Goal: Task Accomplishment & Management: Complete application form

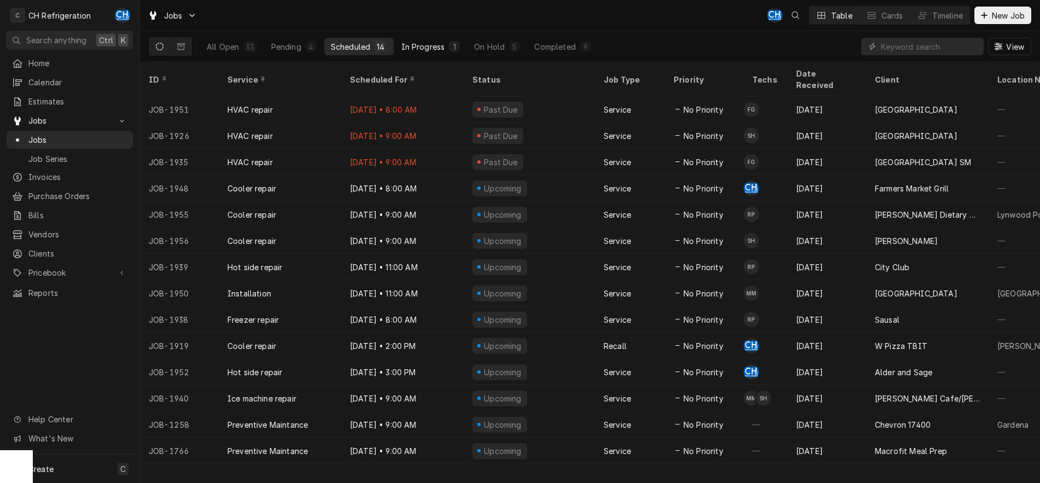
click at [413, 53] on button "In Progress 1" at bounding box center [431, 46] width 72 height 17
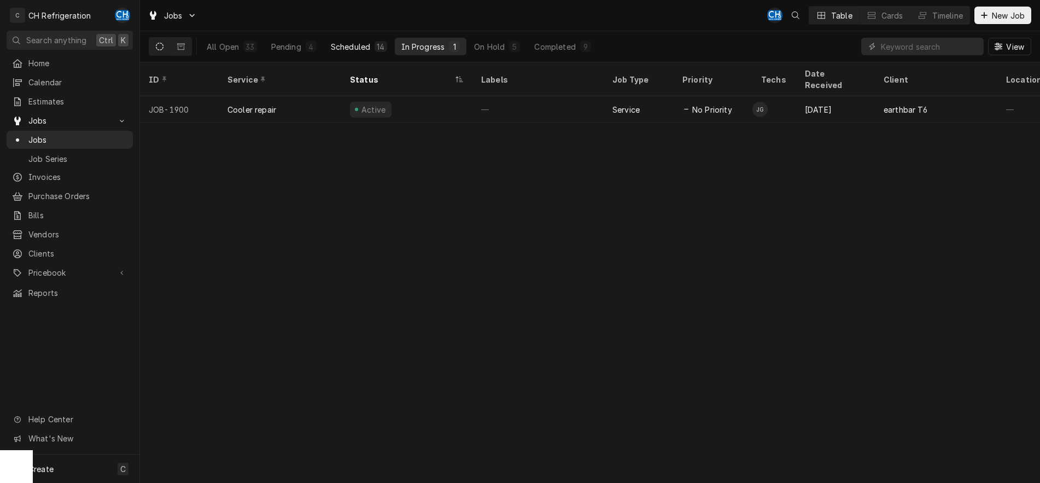
click at [365, 43] on div "Scheduled" at bounding box center [350, 46] width 39 height 11
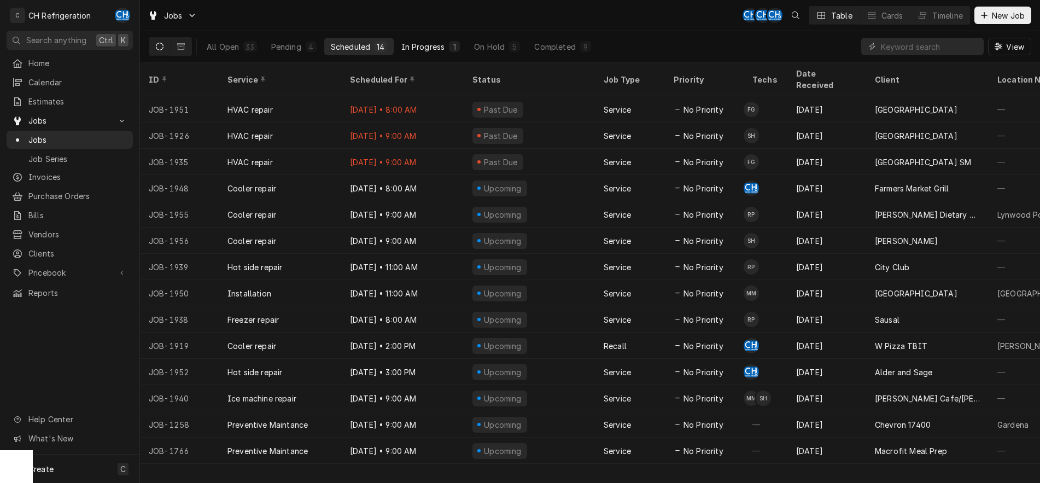
click at [431, 49] on div "In Progress" at bounding box center [423, 46] width 44 height 11
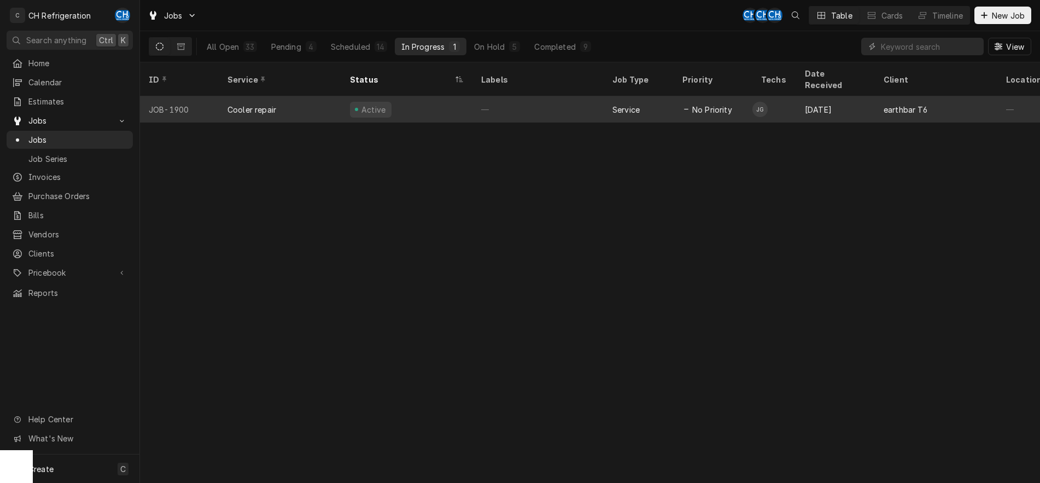
click at [523, 96] on div "—" at bounding box center [537, 109] width 131 height 26
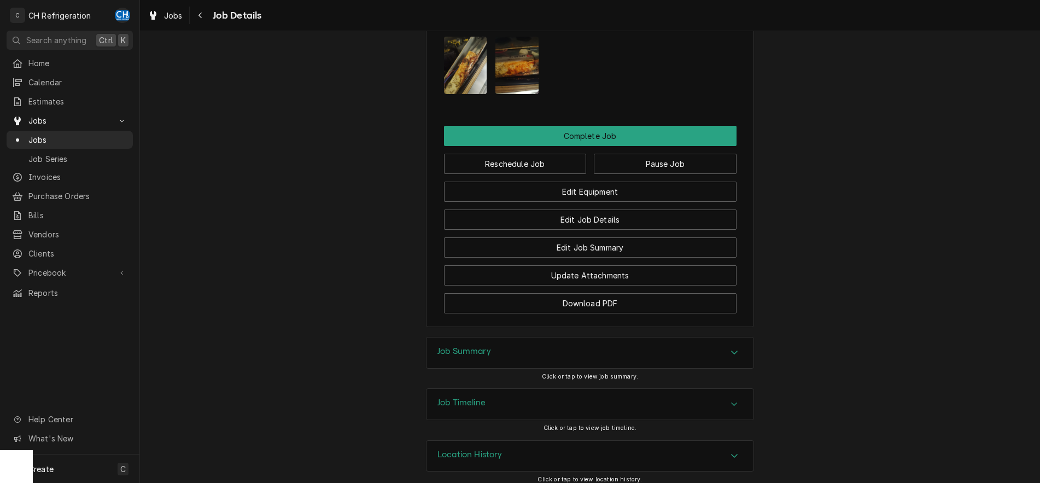
scroll to position [914, 0]
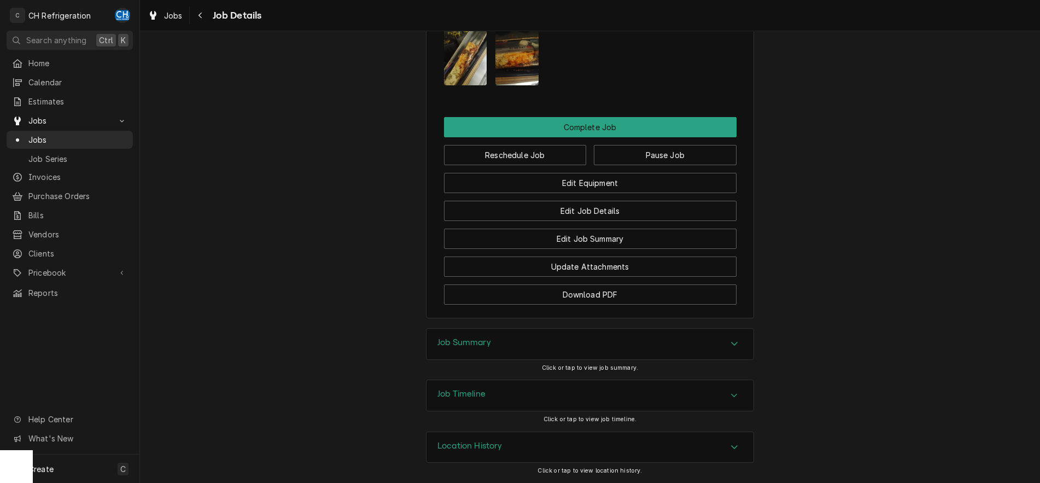
click at [742, 343] on div "Accordion Header" at bounding box center [734, 343] width 16 height 13
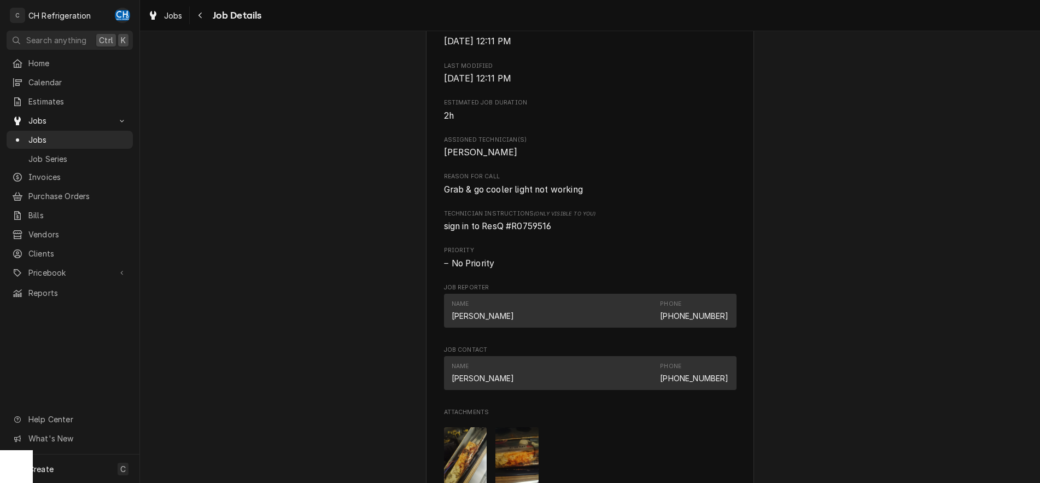
scroll to position [669, 0]
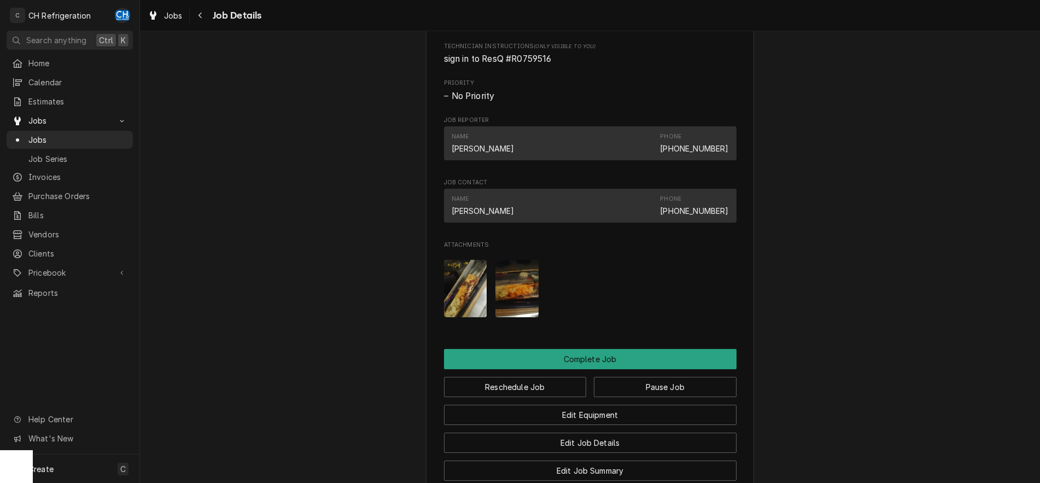
click at [474, 308] on img "Attachments" at bounding box center [465, 288] width 43 height 57
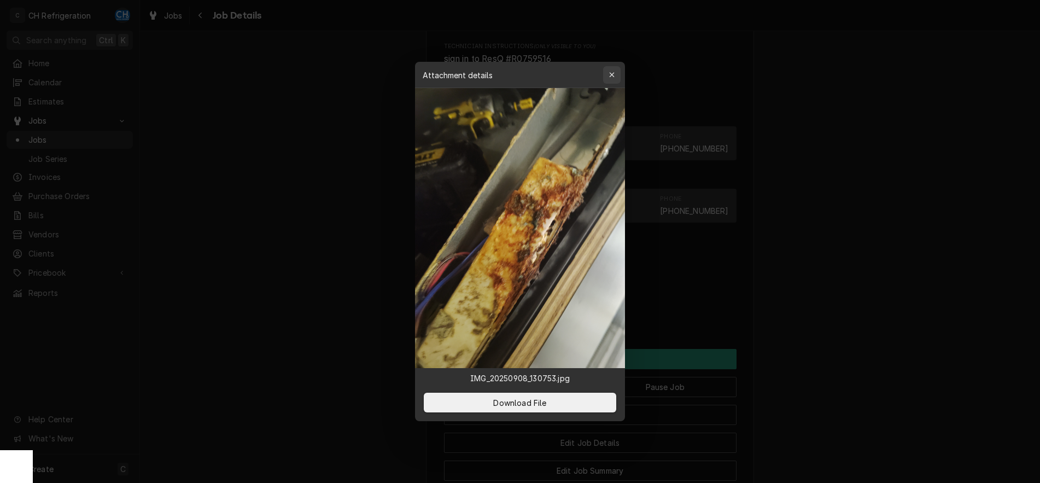
click at [611, 74] on icon "button" at bounding box center [612, 75] width 6 height 8
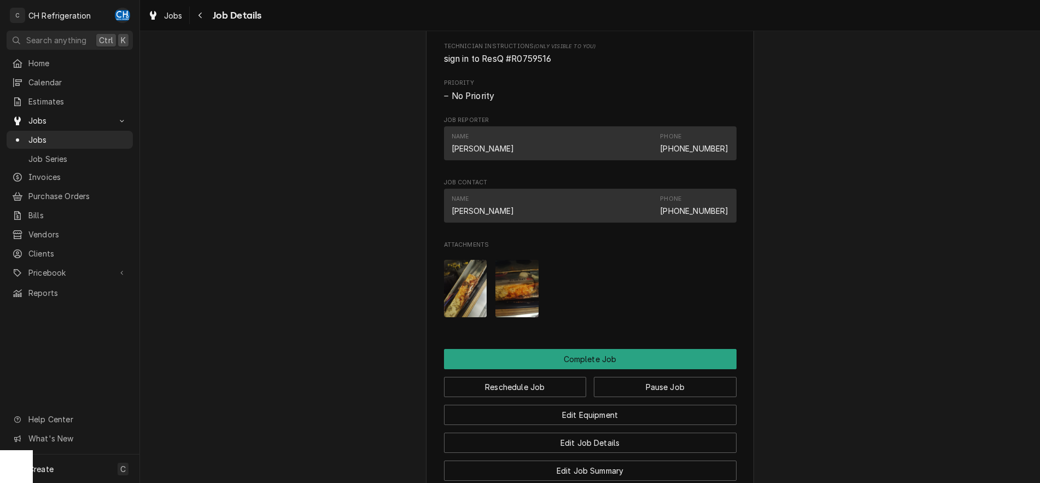
click at [522, 293] on img "Attachments" at bounding box center [516, 288] width 43 height 57
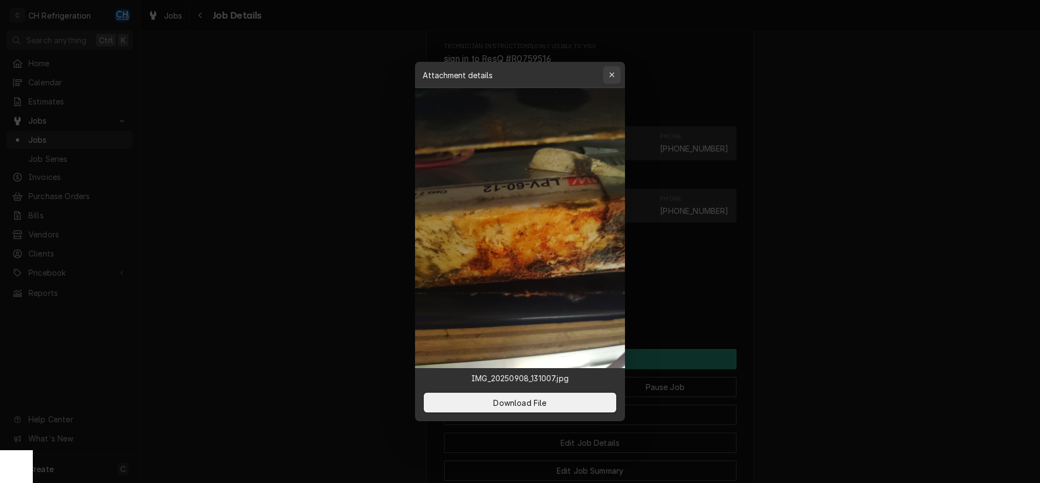
click at [616, 70] on div "button" at bounding box center [611, 74] width 11 height 11
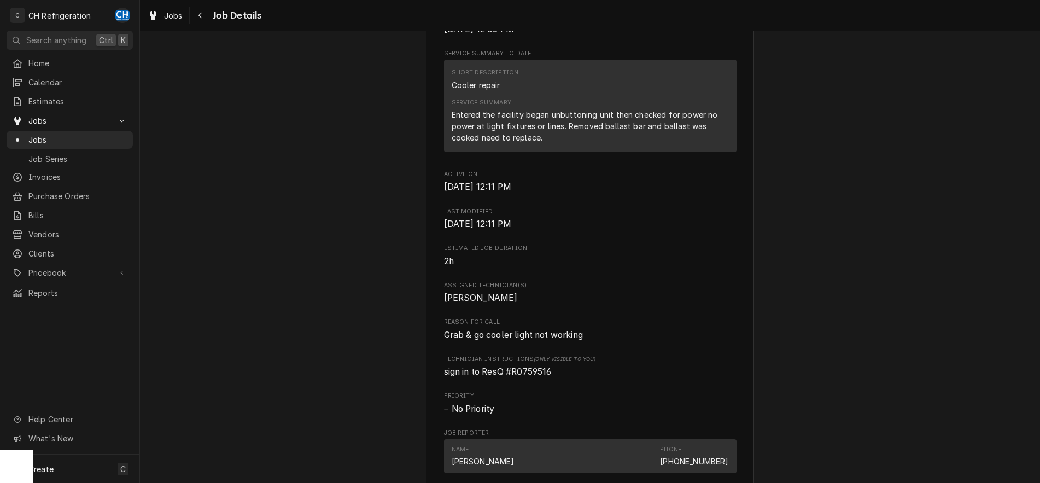
scroll to position [390, 0]
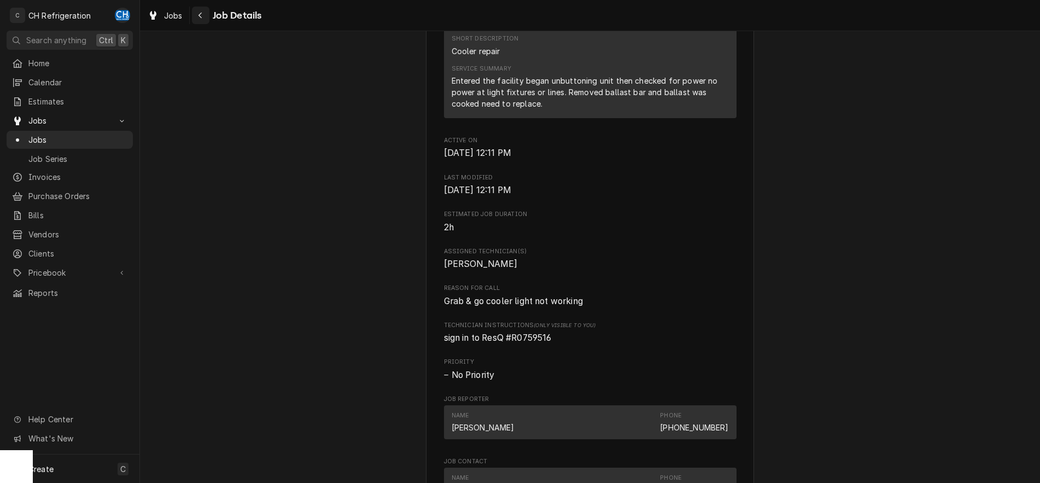
click at [202, 16] on icon "Navigate back" at bounding box center [200, 15] width 5 height 8
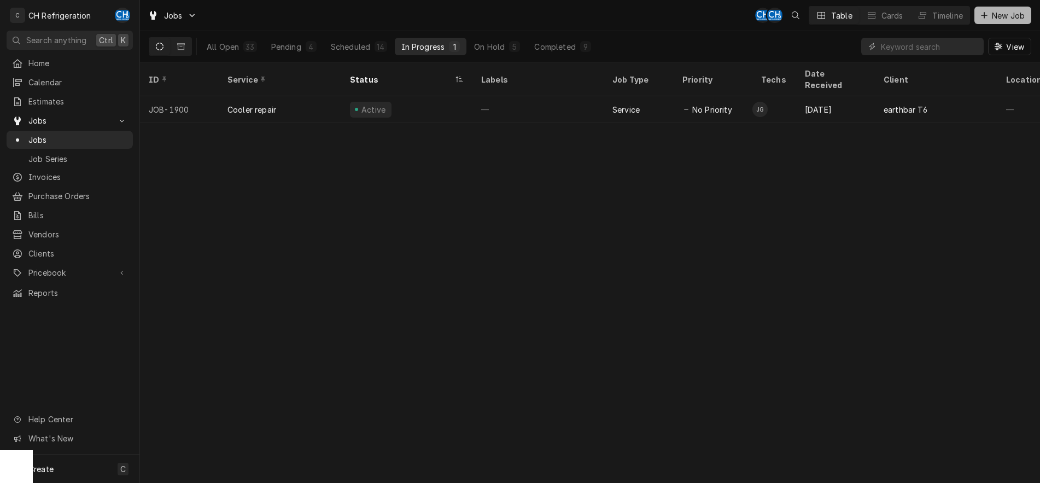
click at [994, 15] on span "New Job" at bounding box center [1008, 15] width 37 height 11
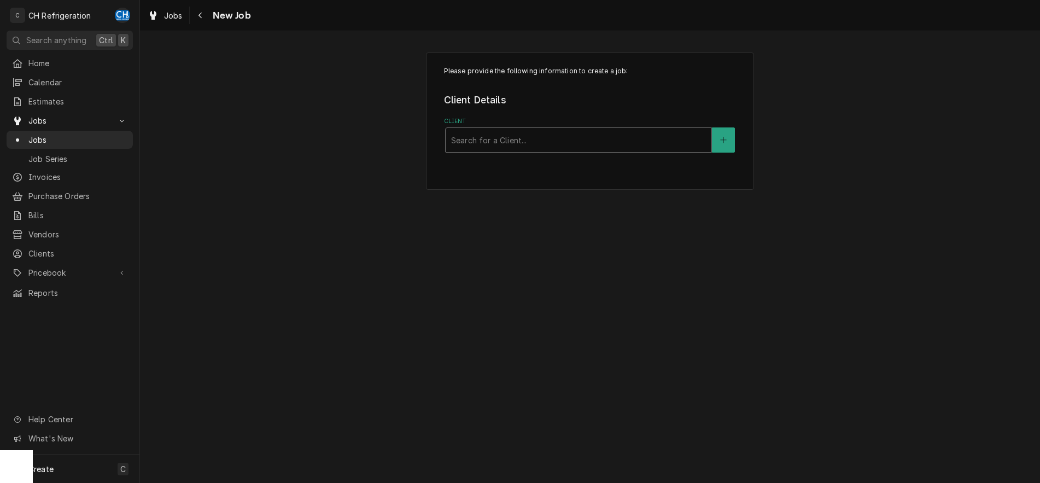
click at [562, 143] on div "Client" at bounding box center [578, 140] width 255 height 20
type input "hab"
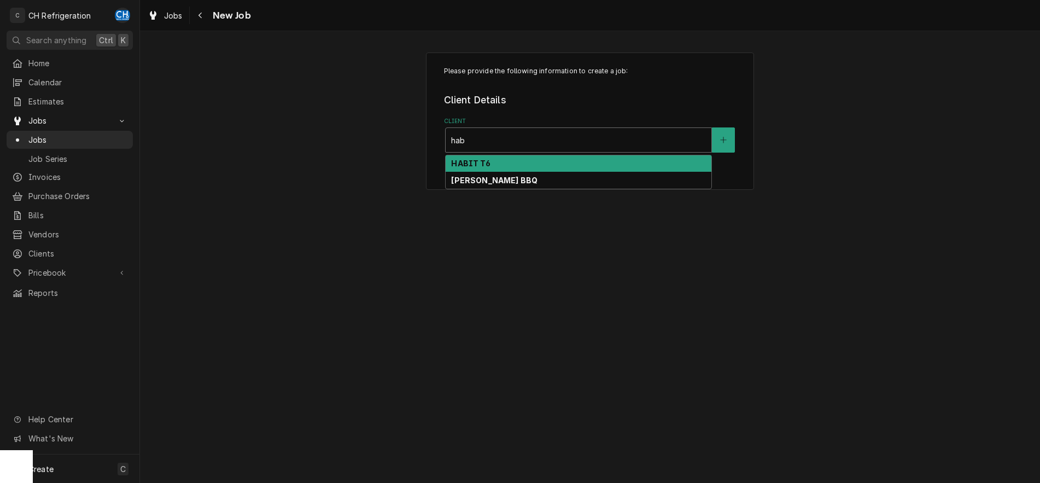
click at [559, 162] on div "HABIT T6" at bounding box center [579, 163] width 266 height 17
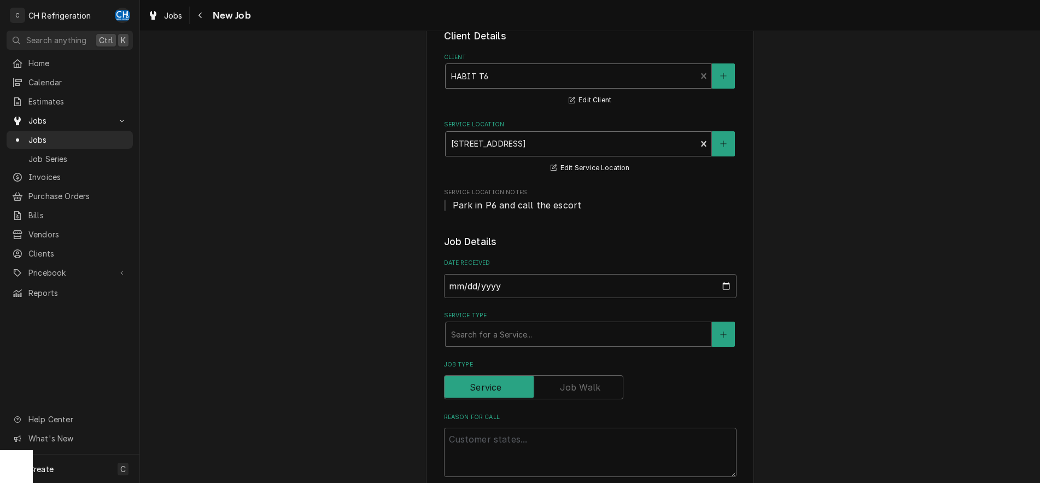
scroll to position [167, 0]
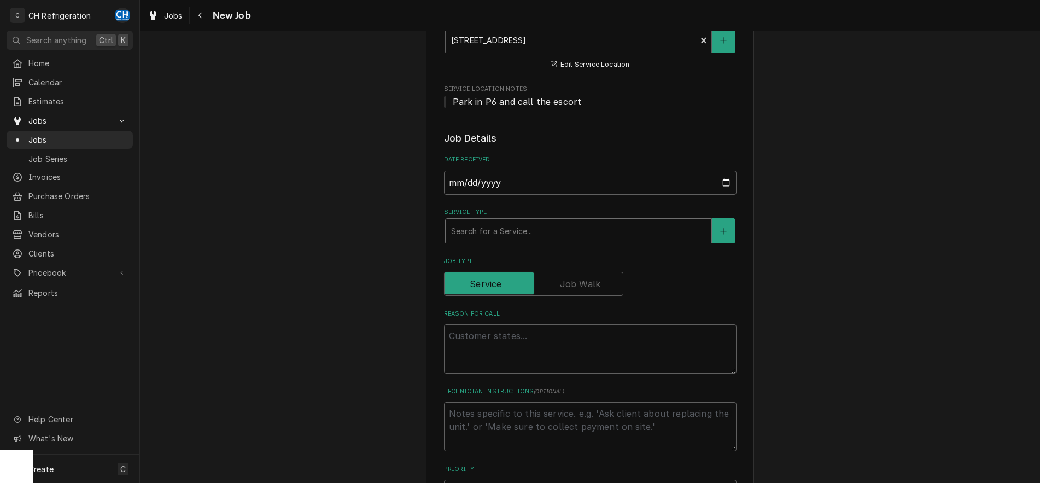
click at [611, 230] on div "Service Type" at bounding box center [578, 231] width 255 height 20
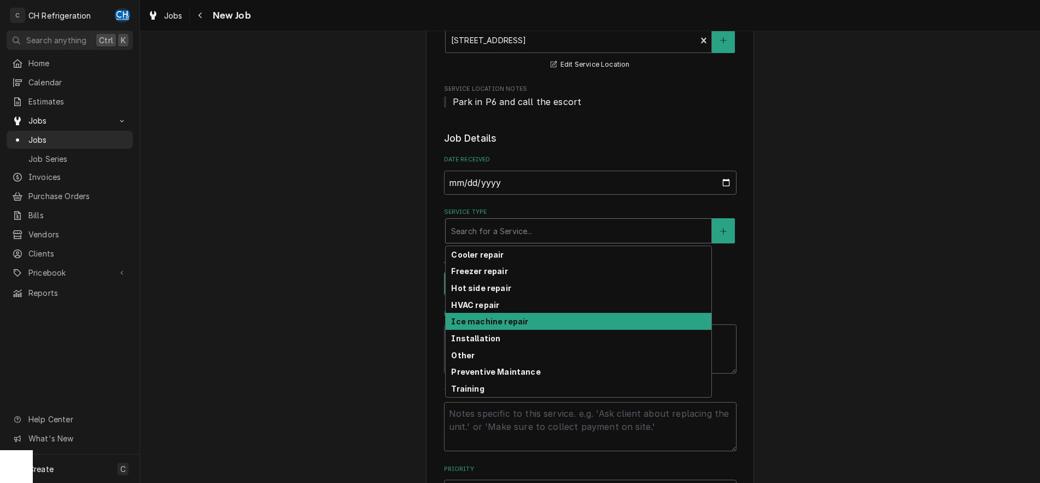
click at [552, 316] on div "Ice machine repair" at bounding box center [579, 321] width 266 height 17
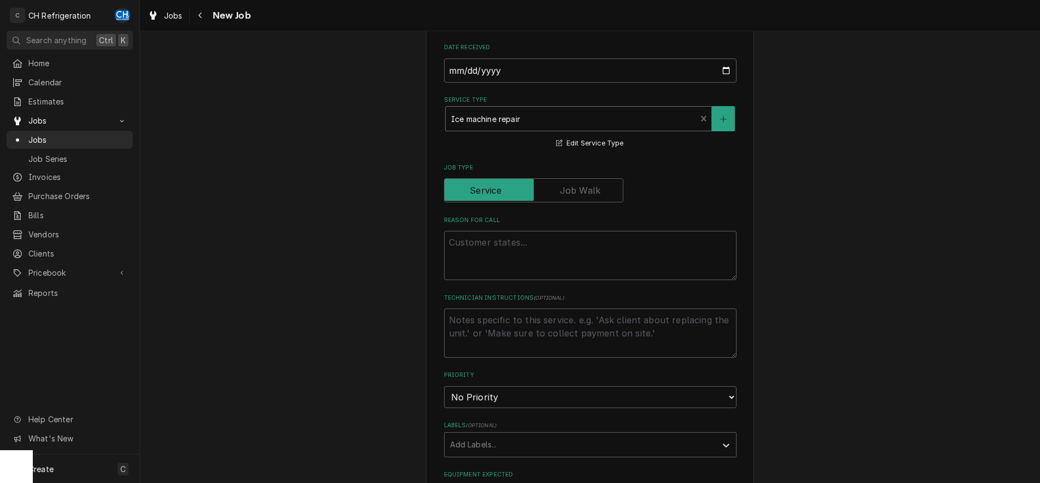
scroll to position [335, 0]
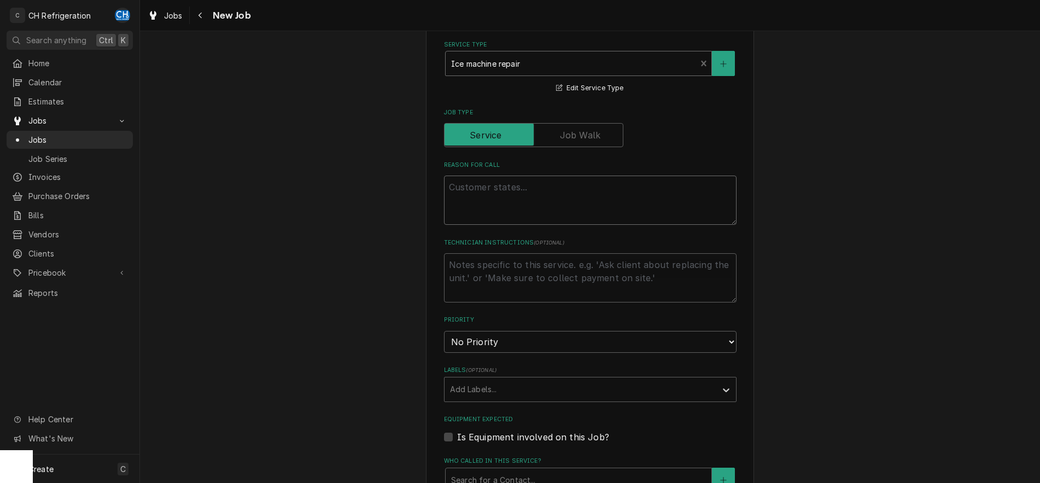
click at [638, 213] on textarea "Reason For Call" at bounding box center [590, 200] width 293 height 49
type textarea "x"
type textarea "I"
type textarea "x"
type textarea "Ic"
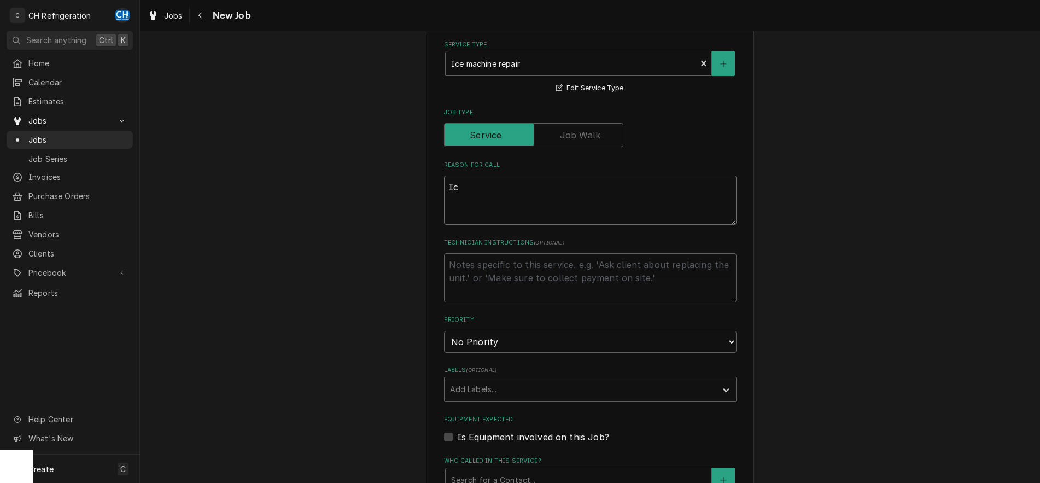
type textarea "x"
type textarea "Ice"
type textarea "x"
type textarea "Ice"
type textarea "x"
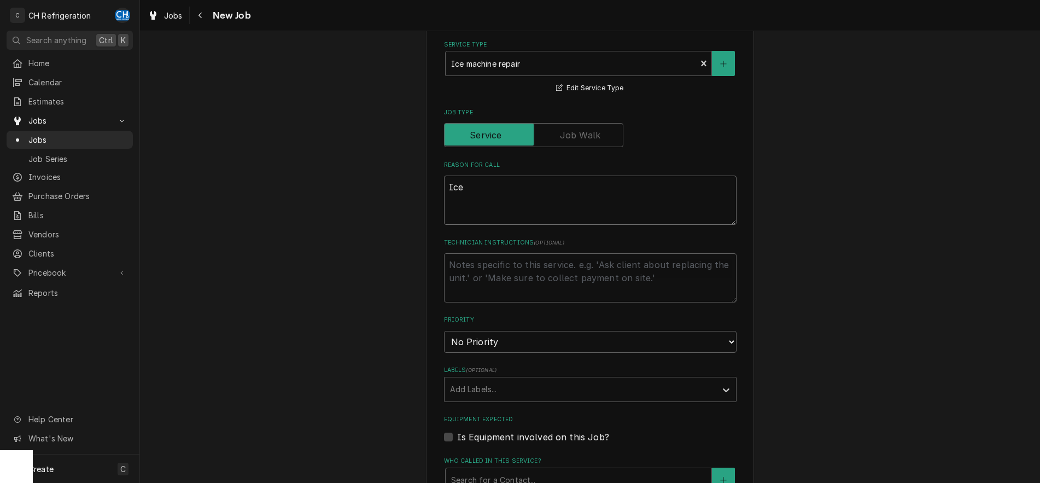
type textarea "Ice m"
type textarea "x"
type textarea "Ice ma"
type textarea "x"
type textarea "Ice mac"
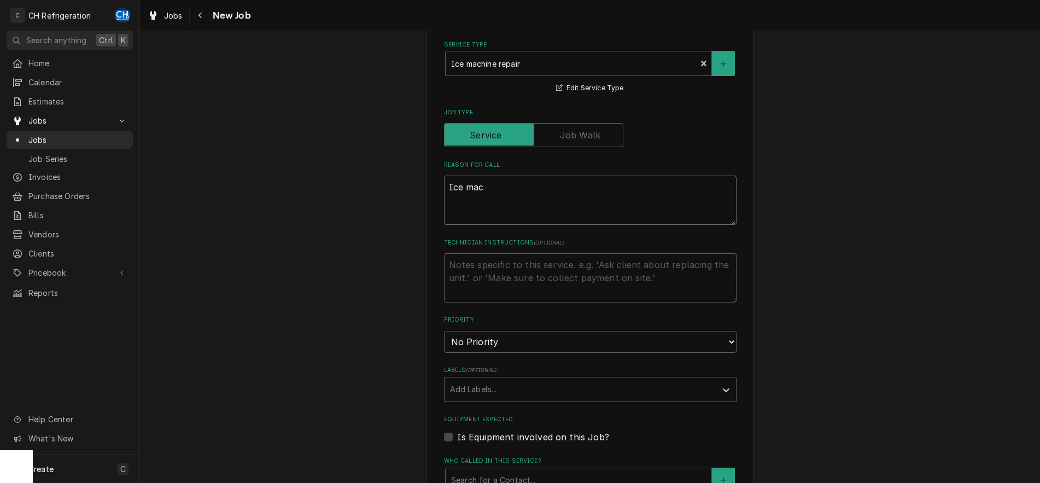
type textarea "x"
type textarea "Ice mach"
type textarea "x"
type textarea "Ice machi"
type textarea "x"
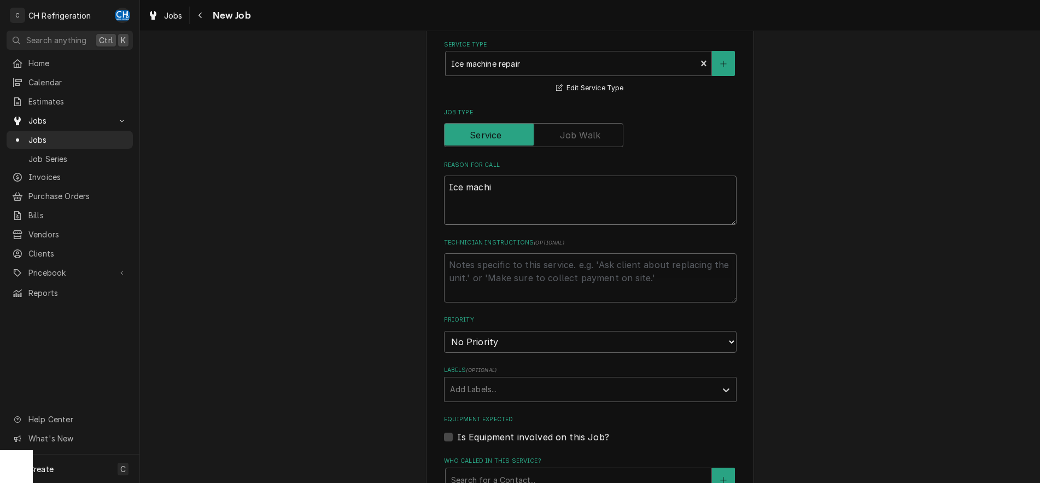
type textarea "Ice machin"
type textarea "x"
type textarea "Ice machine"
type textarea "x"
type textarea "Ice machine"
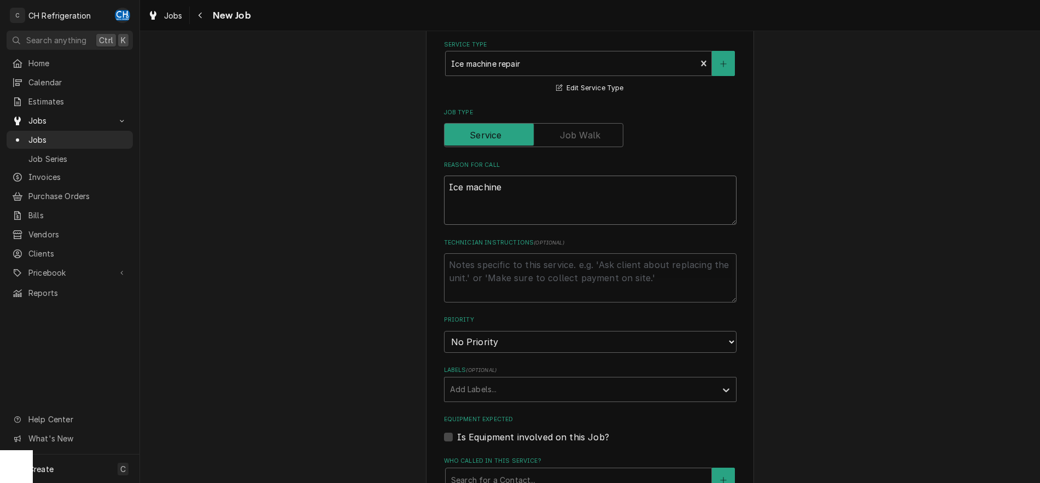
type textarea "x"
type textarea "Ice machine n"
type textarea "x"
type textarea "Ice machine no"
type textarea "x"
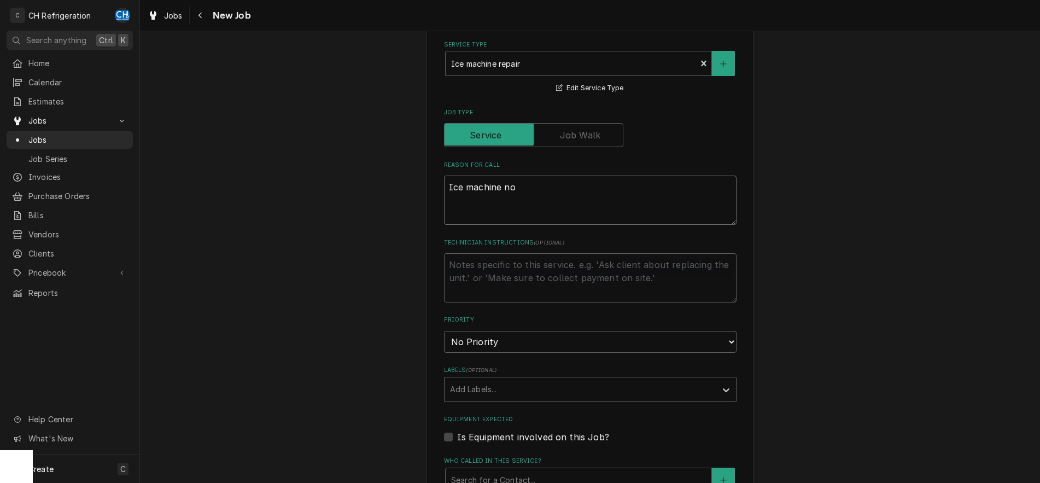
type textarea "Ice machine not"
type textarea "x"
type textarea "Ice machine not"
type textarea "x"
type textarea "Ice machine not m"
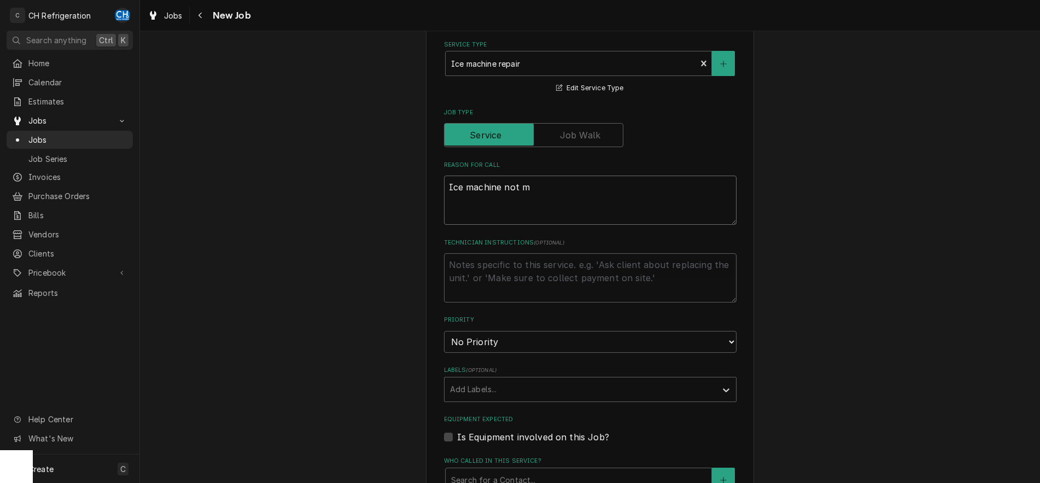
type textarea "x"
type textarea "Ice machine not ma"
type textarea "x"
type textarea "Ice machine not mak"
type textarea "x"
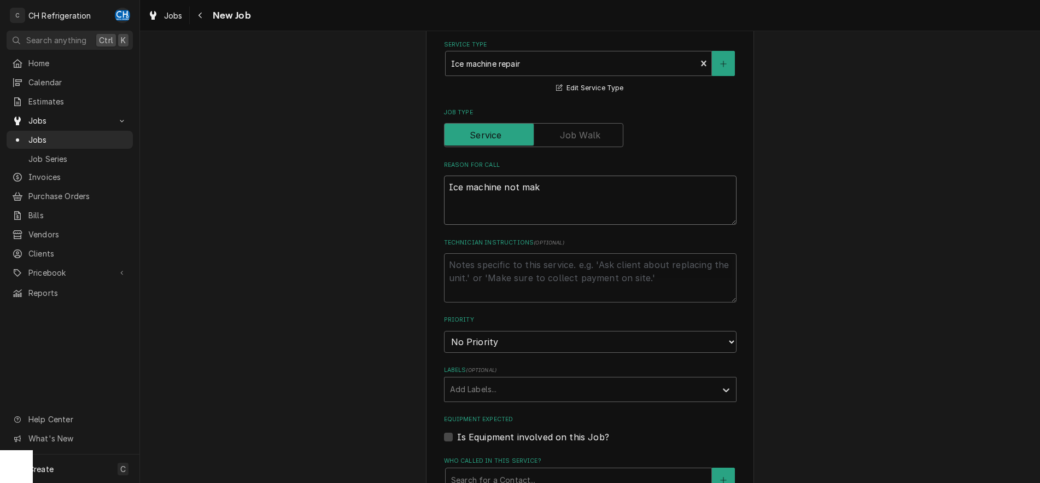
type textarea "Ice machine not [PERSON_NAME]"
type textarea "x"
type textarea "Ice machine not makin"
type textarea "x"
type textarea "Ice machine not making"
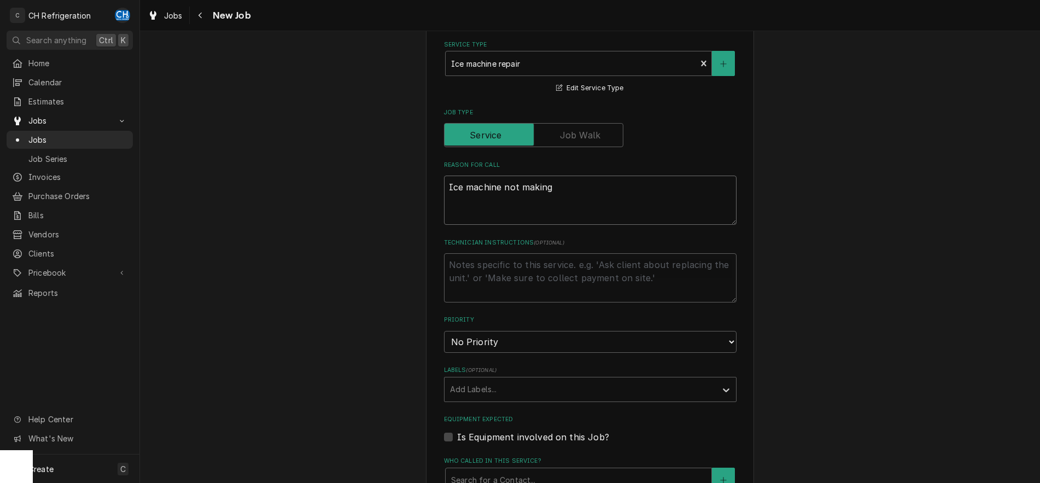
type textarea "x"
type textarea "Ice machine not making"
type textarea "x"
type textarea "Ice machine not making i"
type textarea "x"
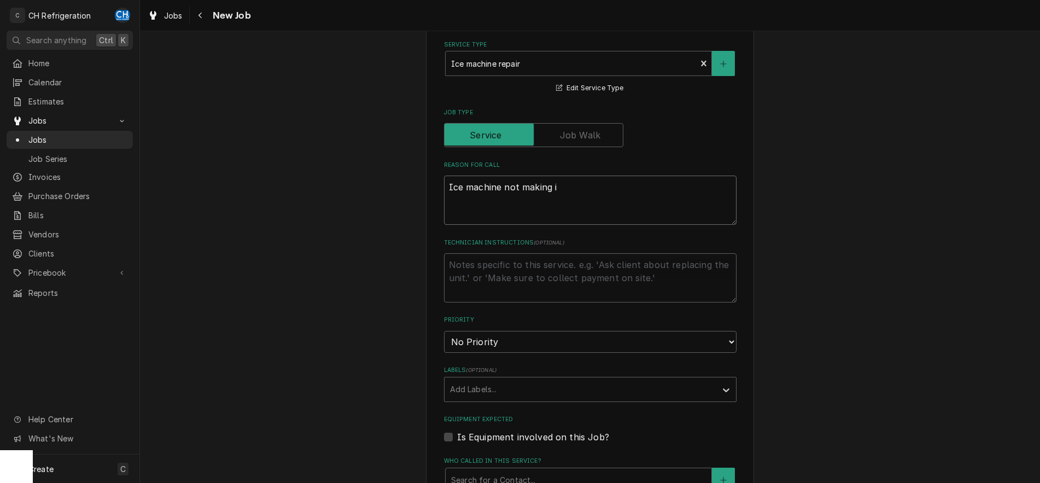
type textarea "Ice machine not making ic"
type textarea "x"
type textarea "Ice machine not making ice"
type textarea "x"
type textarea "Ice machine not making ice"
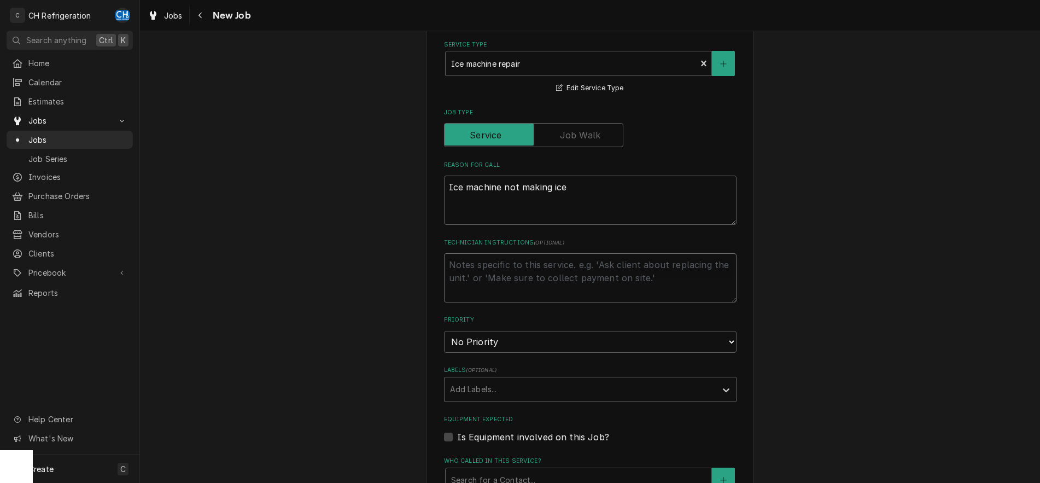
click at [627, 272] on textarea "Technician Instructions ( optional )" at bounding box center [590, 277] width 293 height 49
type textarea "x"
type textarea "s"
type textarea "x"
type textarea "si"
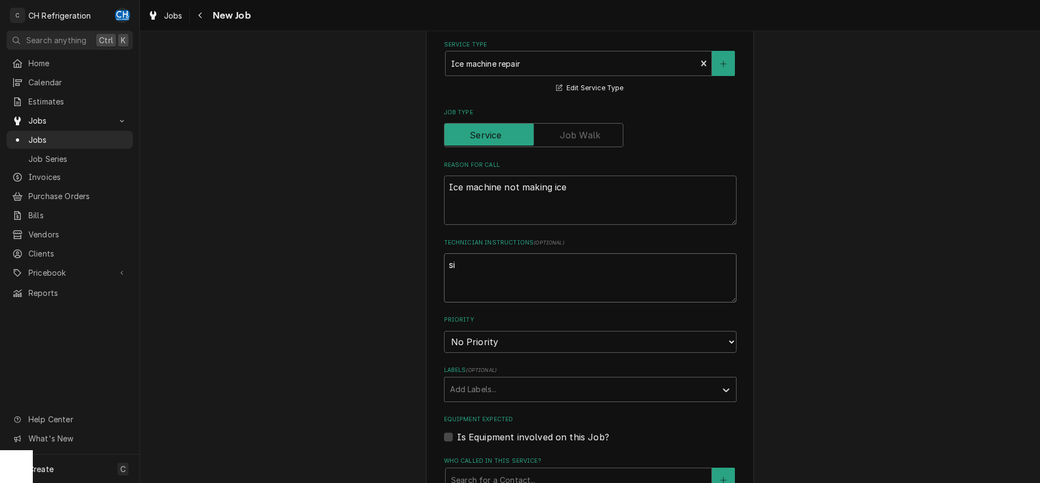
type textarea "x"
type textarea "sig"
type textarea "x"
type textarea "sign"
type textarea "x"
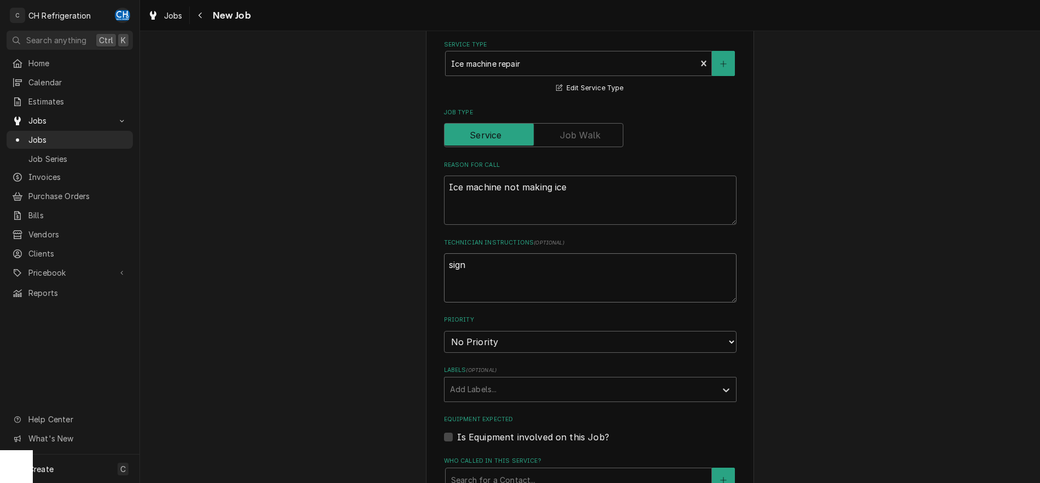
type textarea "sign"
type textarea "x"
type textarea "sign i"
type textarea "x"
type textarea "sign in"
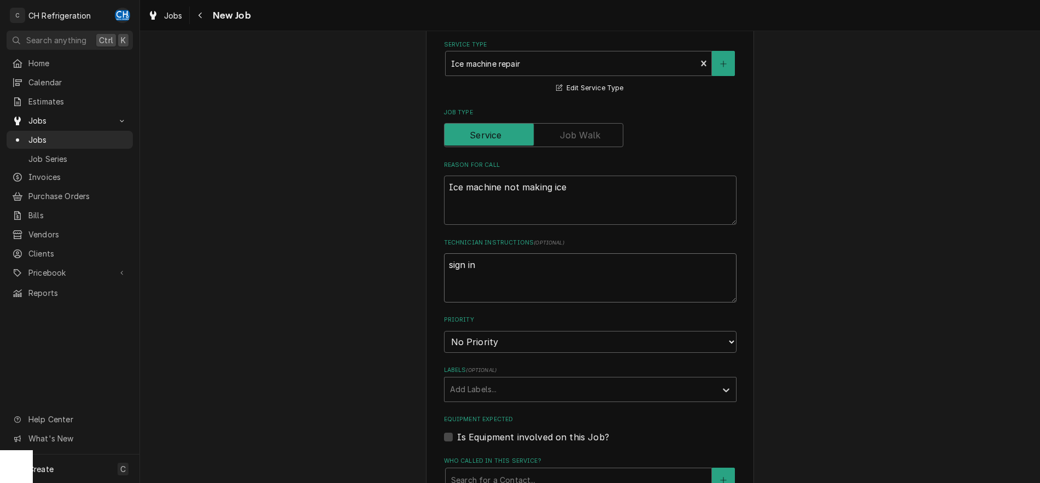
type textarea "x"
type textarea "sign int"
type textarea "x"
type textarea "sign into"
type textarea "x"
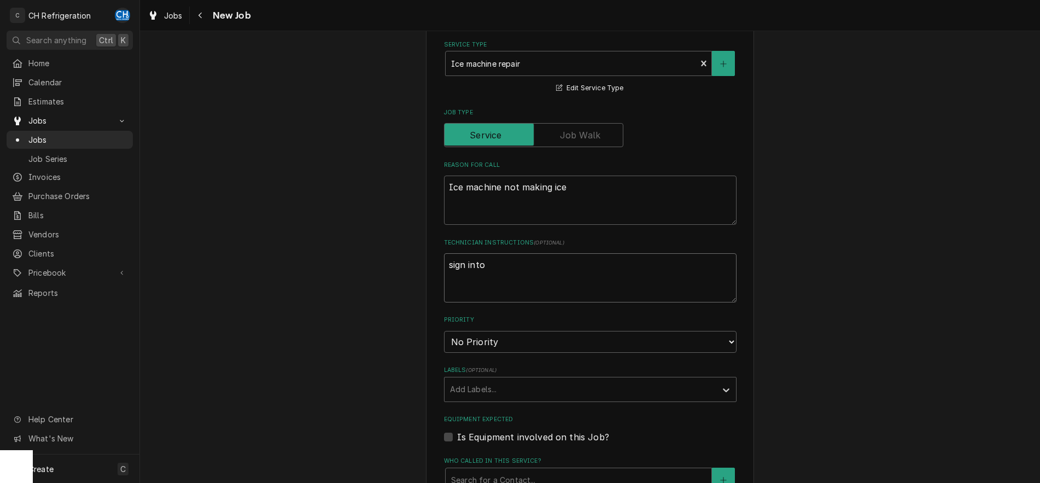
type textarea "sign into"
type textarea "x"
type textarea "sign into R"
type textarea "x"
type textarea "sign into RT"
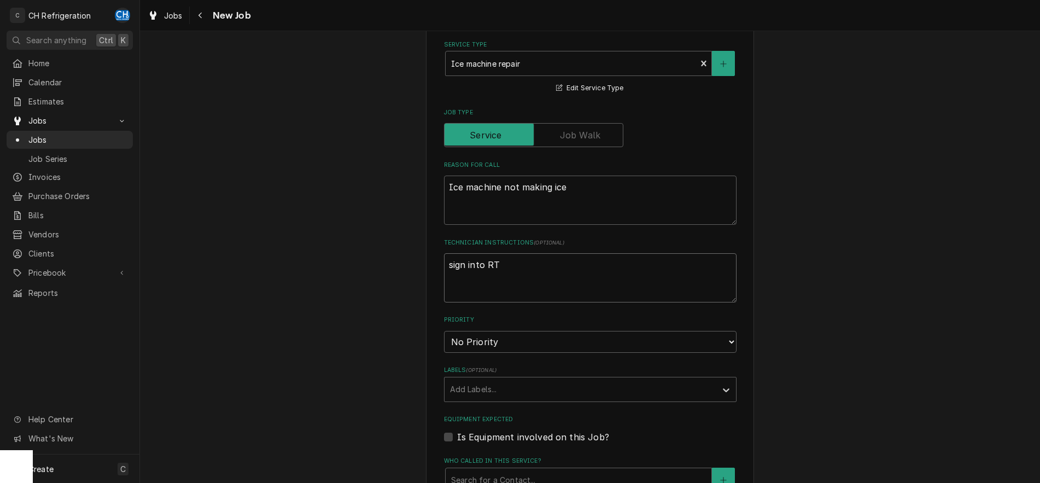
type textarea "x"
type textarea "sign into RTe"
type textarea "x"
type textarea "sign into RTes"
type textarea "x"
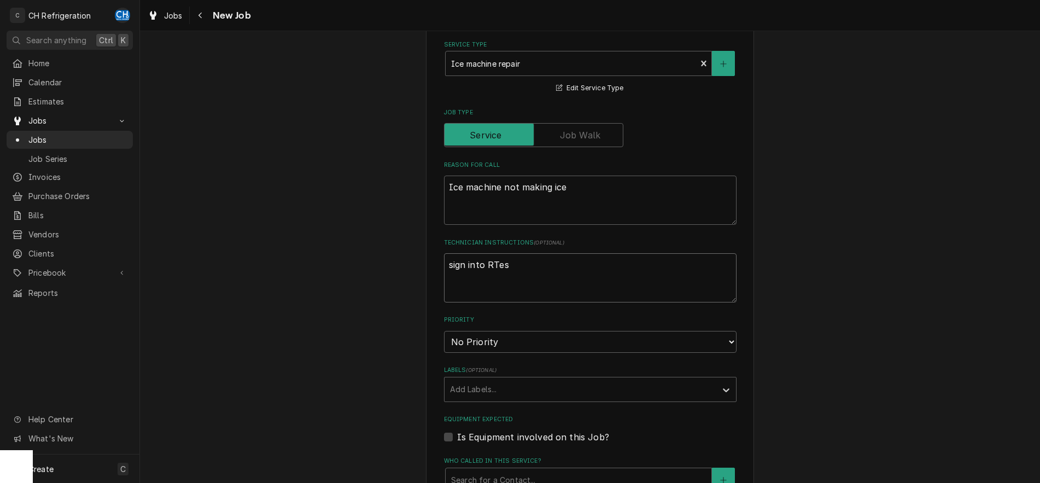
type textarea "sign into RTesQ"
type textarea "x"
type textarea "sign into RTesQ"
type textarea "x"
type textarea "sign into RTesQ #"
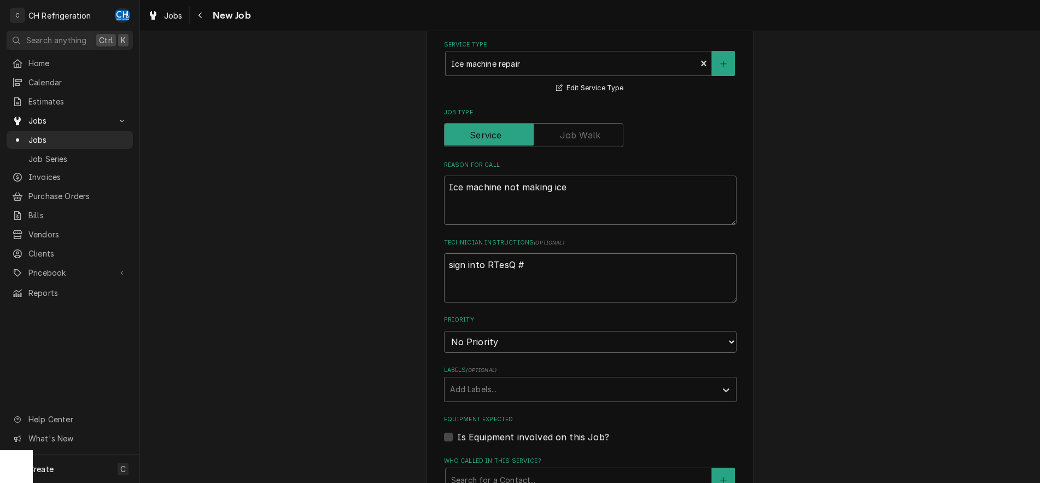
paste textarea "R0767031"
type textarea "x"
type textarea "sign into RTesQ #R0767031"
click at [498, 265] on textarea "sign into RTesQ #R0767031" at bounding box center [590, 277] width 293 height 49
type textarea "x"
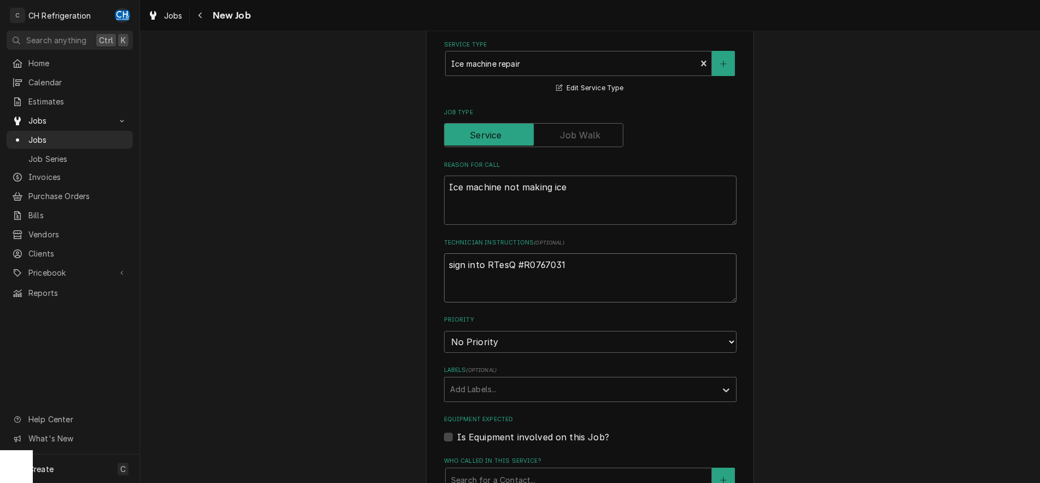
type textarea "sign into ResQ #R0767031"
click at [515, 266] on textarea "sign into ResQ #R0767031" at bounding box center [590, 277] width 293 height 49
type textarea "x"
type textarea "sign into ResQ J#R0767031"
type textarea "x"
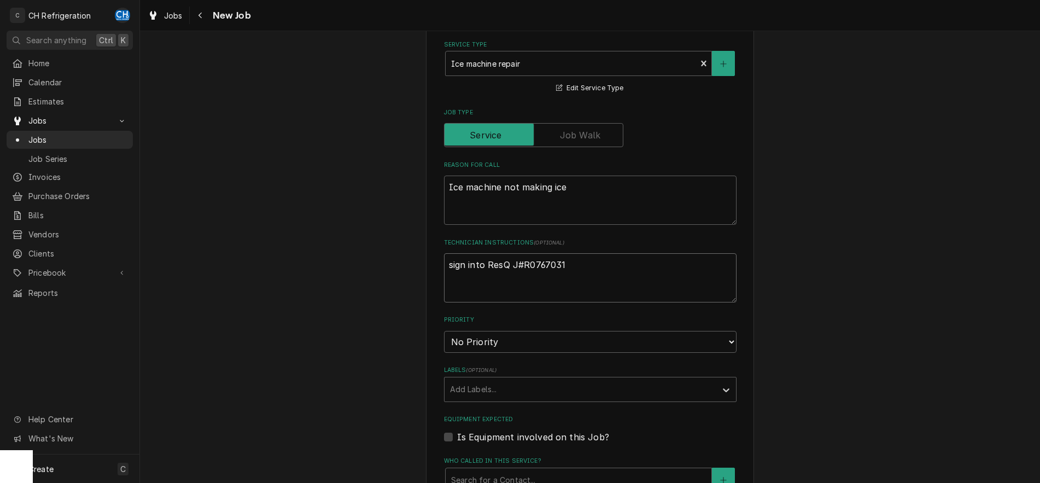
type textarea "sign into ResQ JO#R0767031"
type textarea "x"
type textarea "sign into ResQ JOB#R0767031"
type textarea "x"
type textarea "sign into ResQ JO#R0767031"
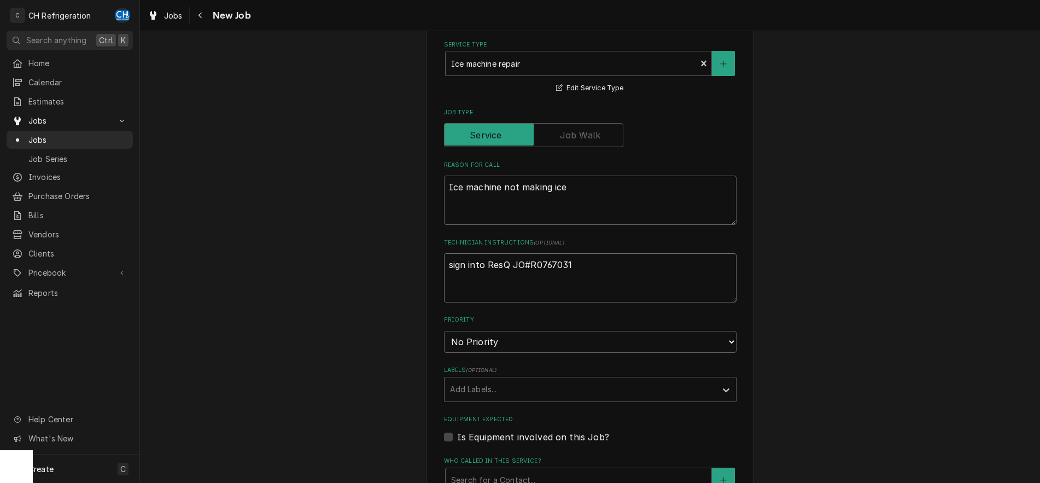
type textarea "x"
type textarea "sign into ResQ J#R0767031"
type textarea "x"
type textarea "sign into ResQ Jo#R0767031"
type textarea "x"
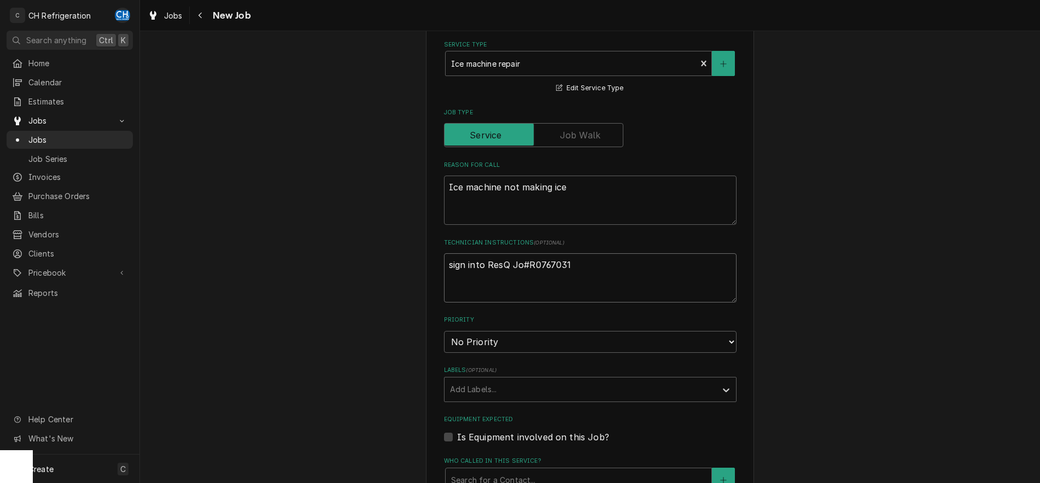
type textarea "sign into ResQ Job#R0767031"
type textarea "x"
type textarea "sign into ResQ Job #R0767031"
type textarea "x"
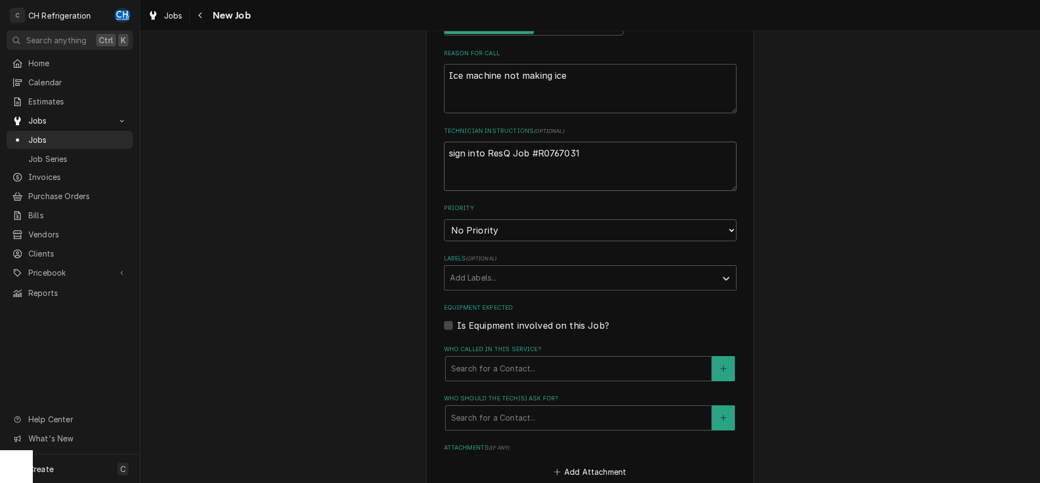
scroll to position [0, 0]
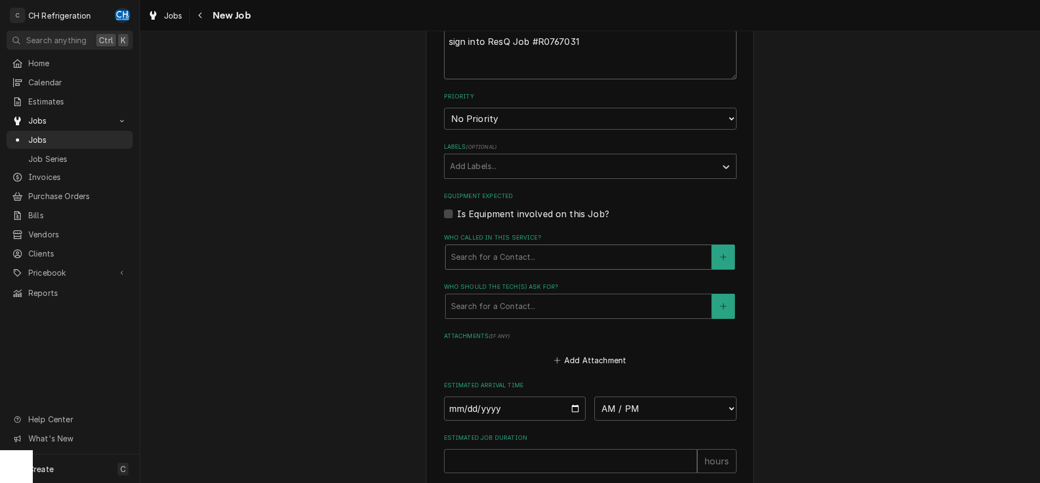
type textarea "sign into ResQ Job #R0767031"
click at [546, 258] on div "Who called in this service?" at bounding box center [578, 257] width 255 height 20
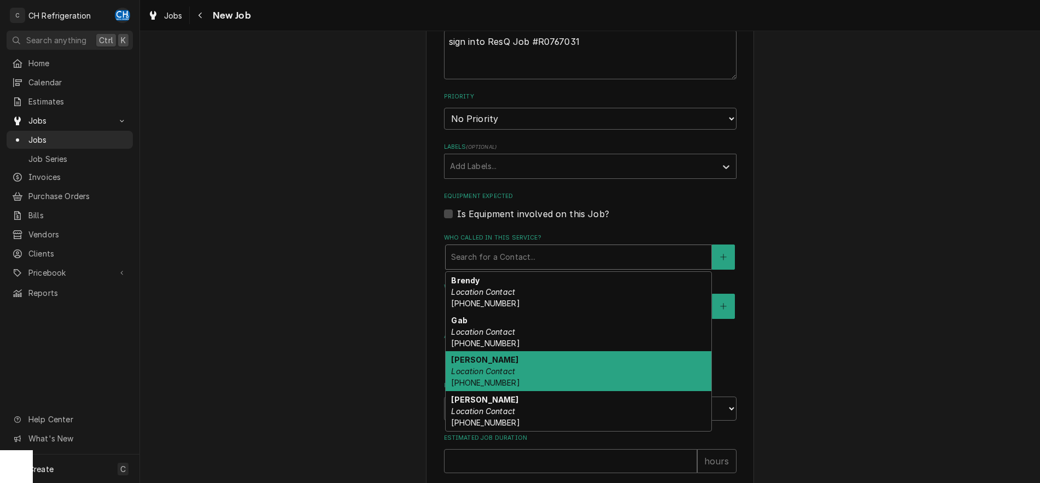
click at [563, 357] on div "[PERSON_NAME] Location Contact [PHONE_NUMBER]" at bounding box center [579, 371] width 266 height 40
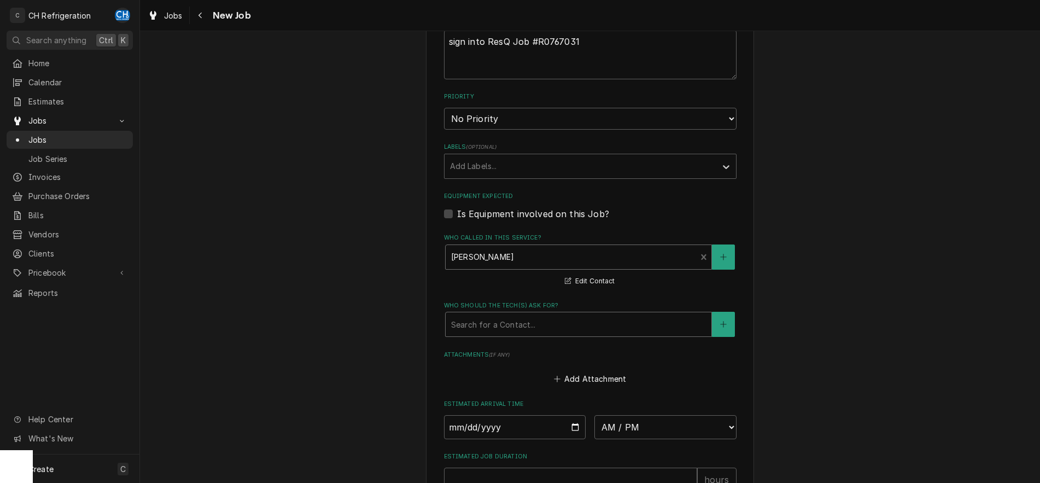
click at [566, 319] on div "Who should the tech(s) ask for?" at bounding box center [578, 324] width 255 height 20
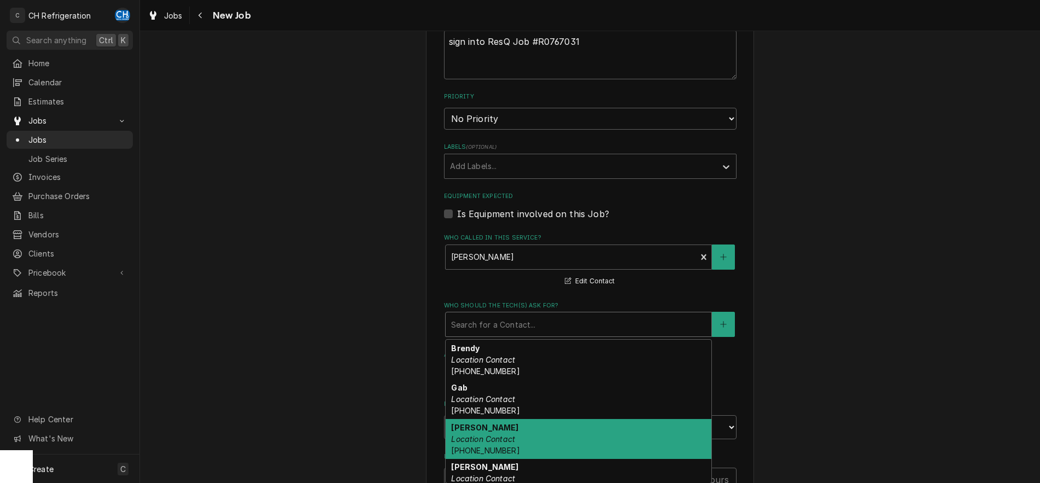
click at [557, 436] on div "[PERSON_NAME] Location Contact [PHONE_NUMBER]" at bounding box center [579, 439] width 266 height 40
type textarea "x"
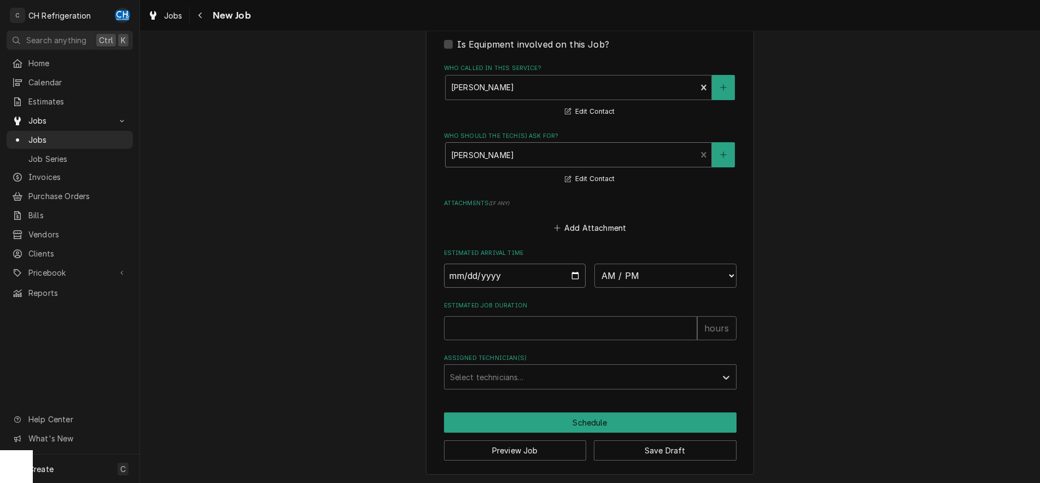
click at [522, 279] on input "Date" at bounding box center [515, 276] width 142 height 24
click at [569, 271] on input "Date" at bounding box center [515, 276] width 142 height 24
type input "[DATE]"
type textarea "x"
click at [594, 264] on select "AM / PM 6:00 AM 6:15 AM 6:30 AM 6:45 AM 7:00 AM 7:15 AM 7:30 AM 7:45 AM 8:00 AM…" at bounding box center [665, 276] width 142 height 24
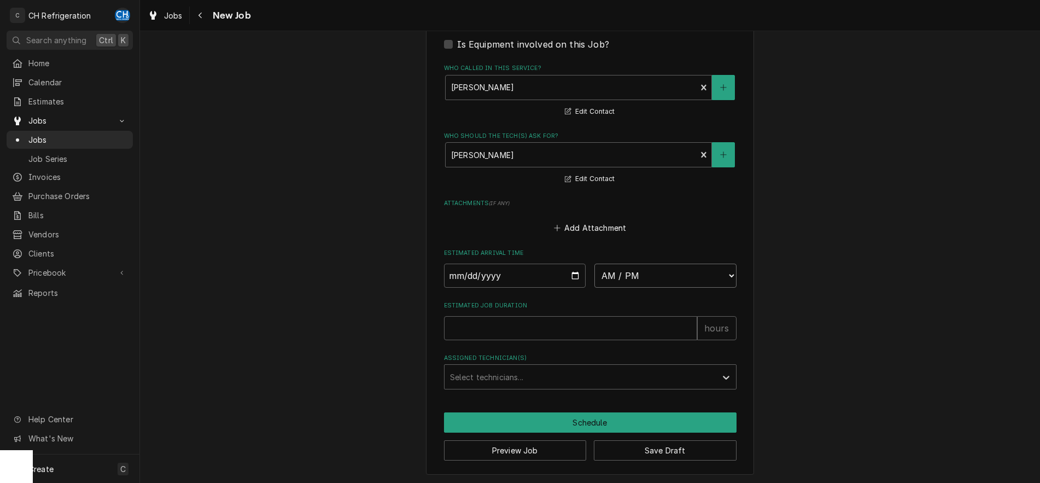
select select "13:30:00"
click option "1:30 PM" at bounding box center [0, 0] width 0 height 0
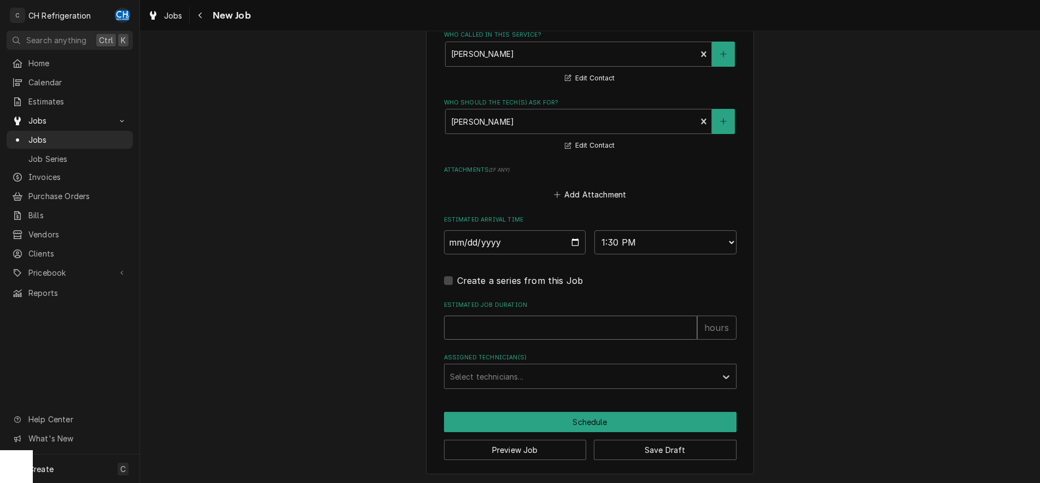
click at [592, 326] on input "Estimated Job Duration" at bounding box center [570, 328] width 253 height 24
type textarea "x"
type input "2"
type textarea "x"
type input "2"
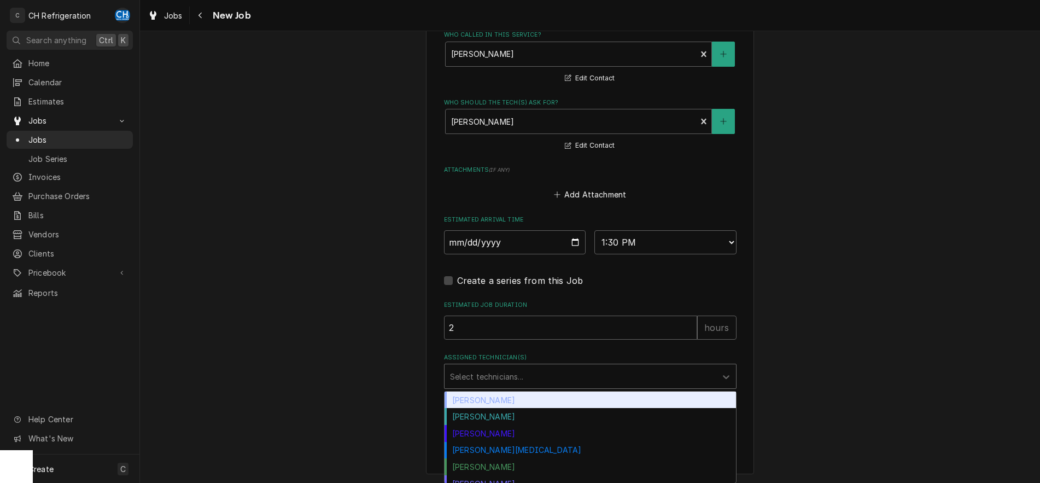
click at [628, 382] on div "Assigned Technician(s)" at bounding box center [580, 376] width 261 height 20
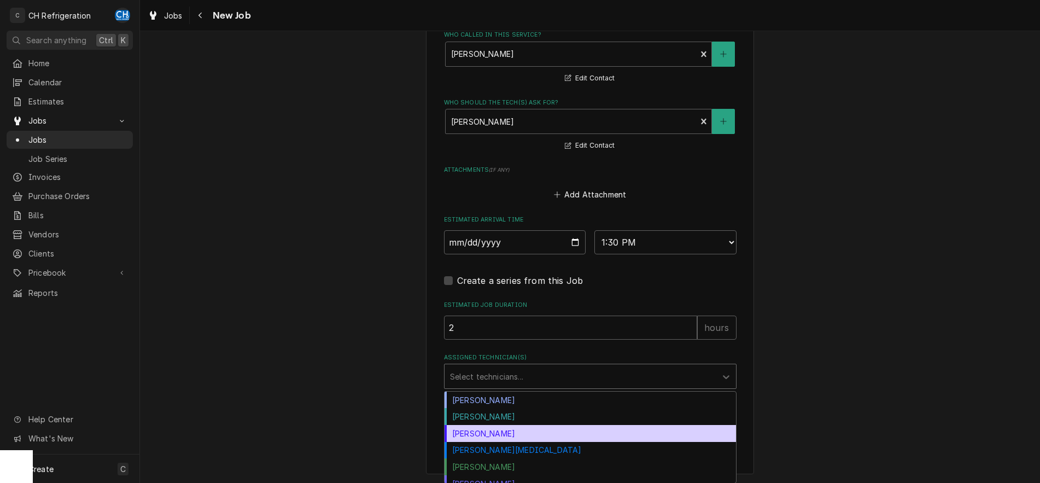
click at [534, 436] on div "[PERSON_NAME]" at bounding box center [590, 433] width 291 height 17
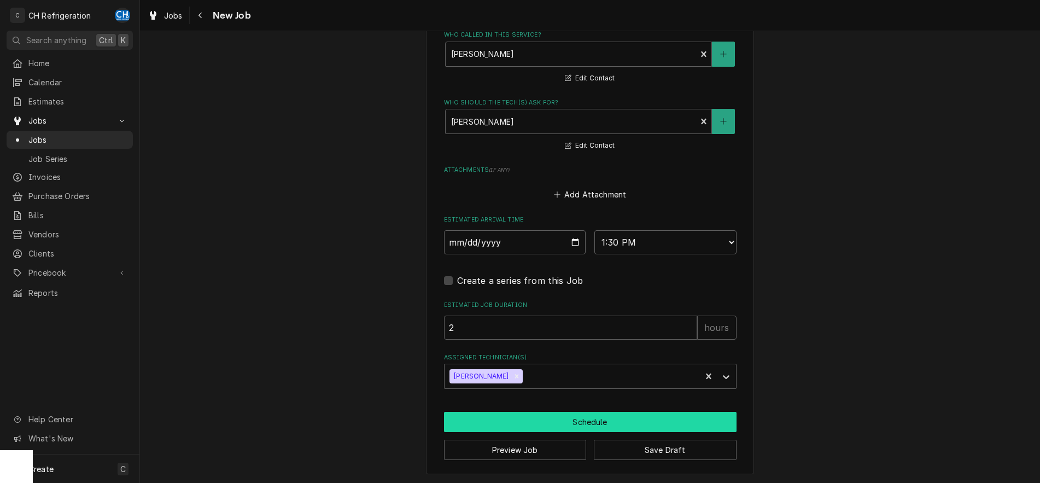
click at [603, 422] on button "Schedule" at bounding box center [590, 422] width 293 height 20
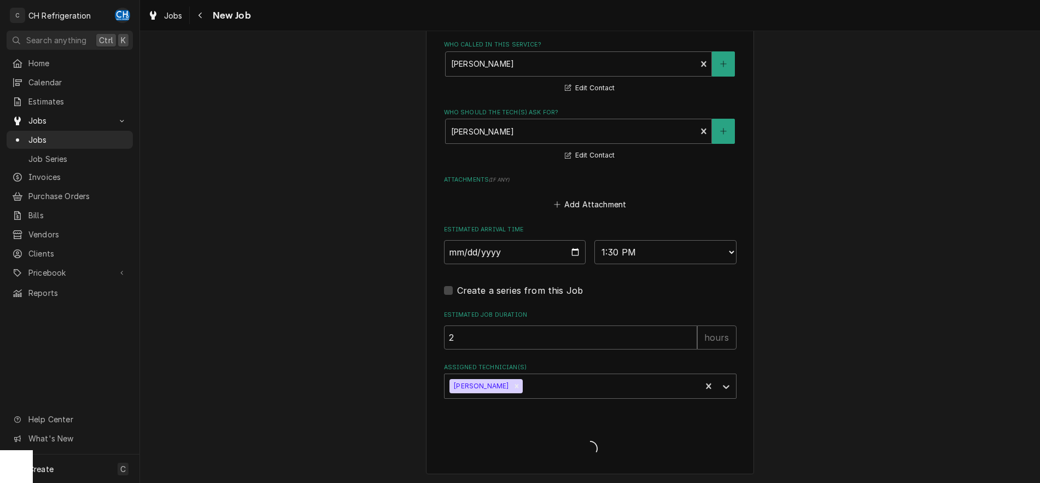
type textarea "x"
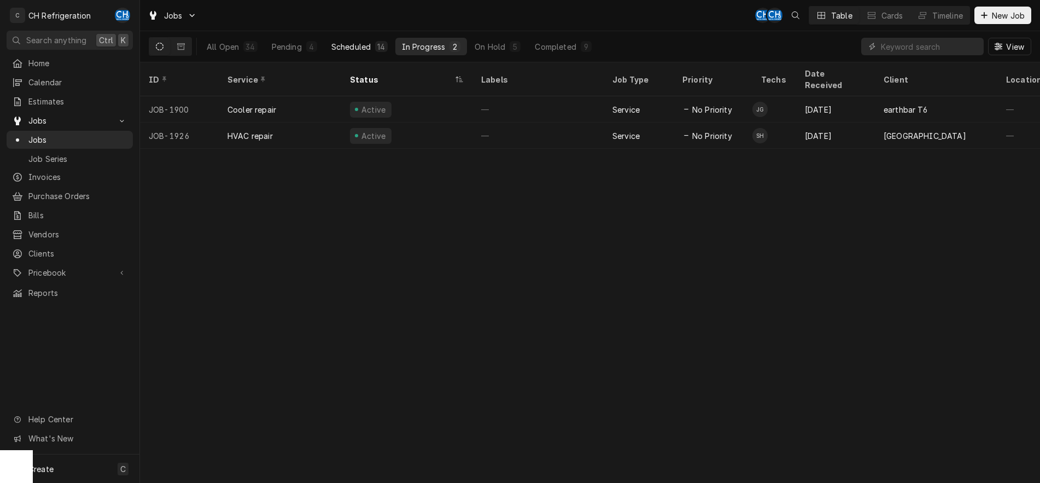
click at [346, 45] on div "Scheduled" at bounding box center [350, 46] width 39 height 11
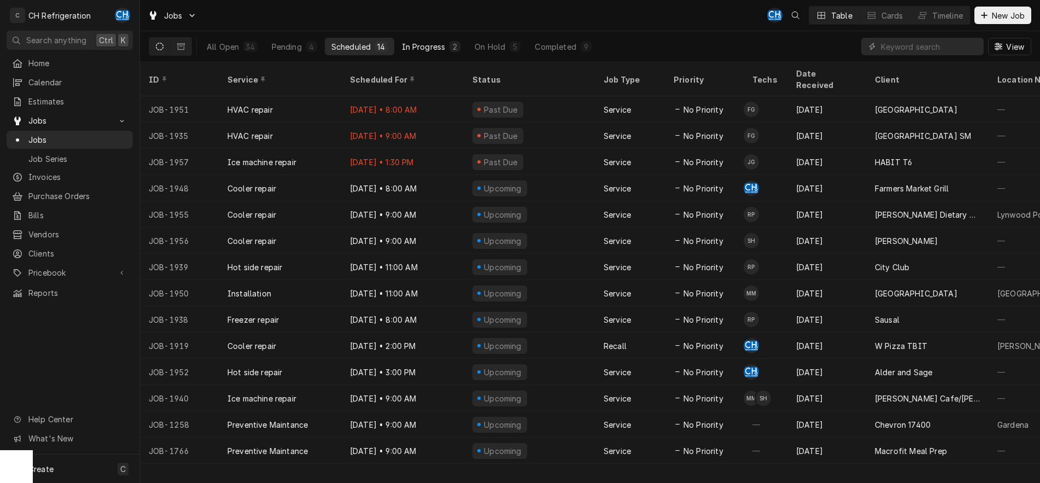
click at [437, 46] on div "In Progress" at bounding box center [424, 46] width 44 height 11
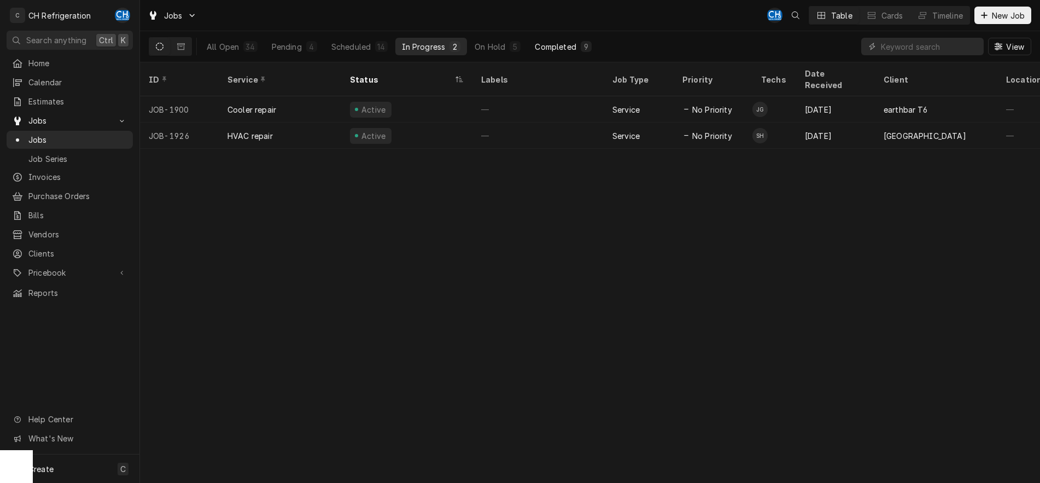
click at [556, 39] on button "Completed 9" at bounding box center [562, 46] width 69 height 17
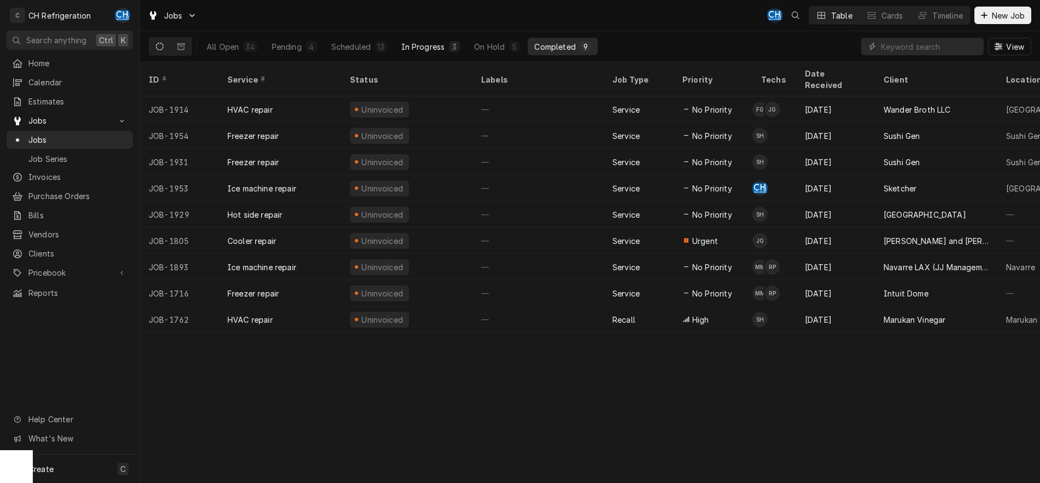
click at [428, 48] on div "In Progress" at bounding box center [423, 46] width 44 height 11
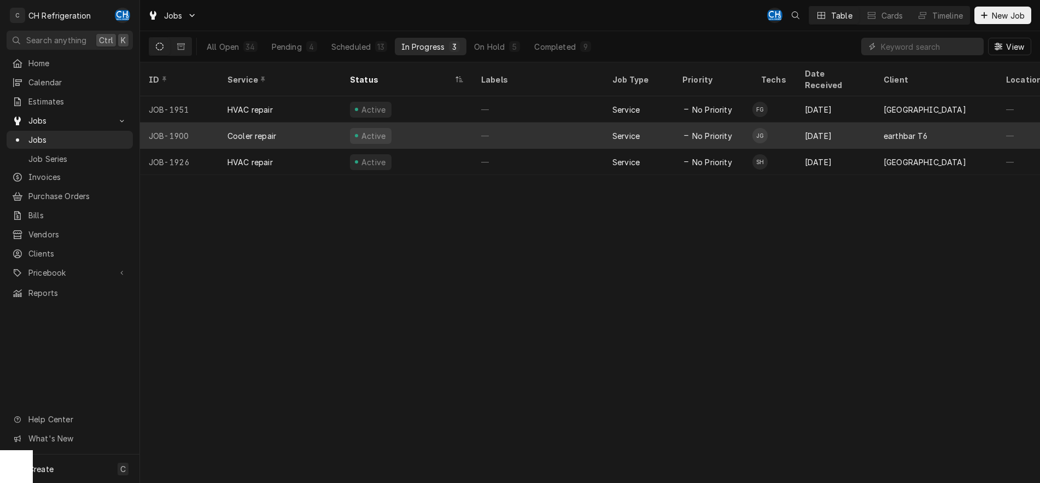
click at [550, 122] on div "—" at bounding box center [537, 135] width 131 height 26
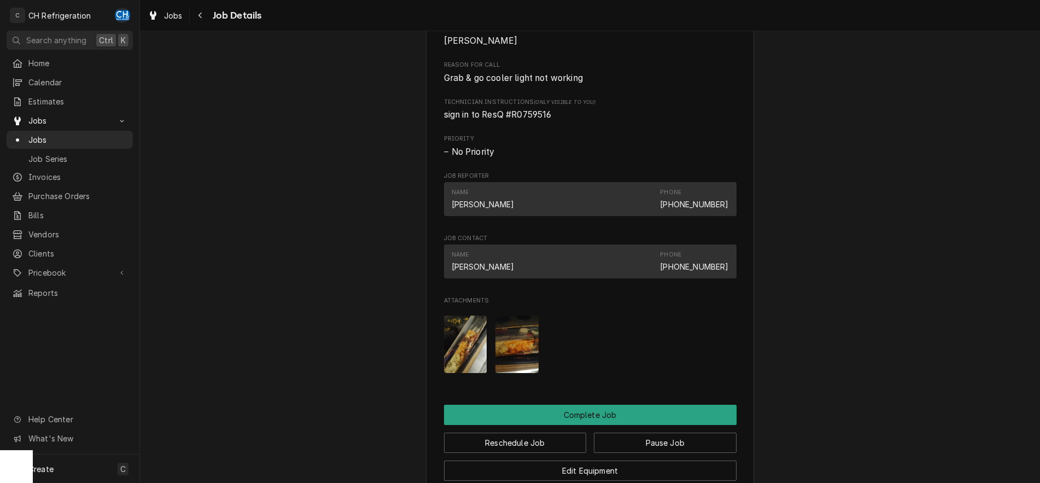
scroll to position [914, 0]
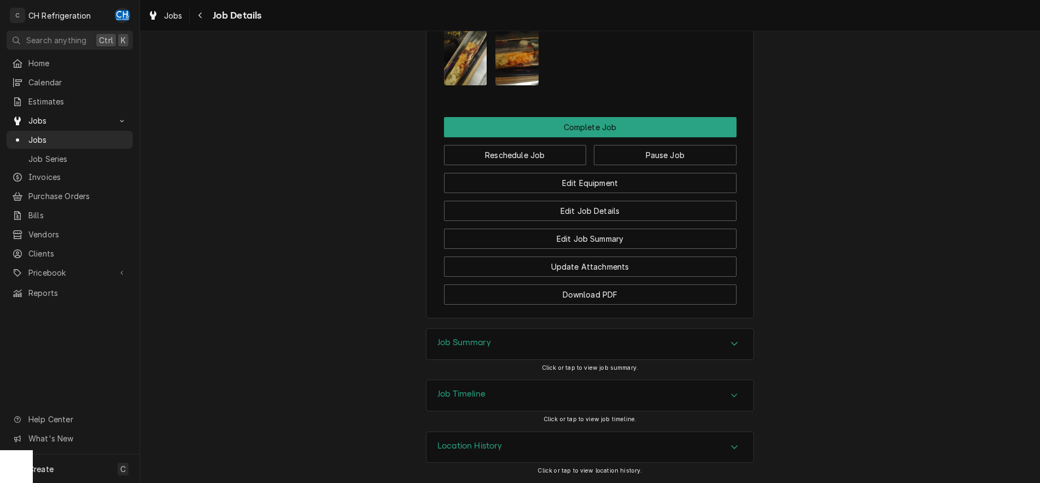
click at [717, 335] on div "Job Summary" at bounding box center [590, 344] width 327 height 31
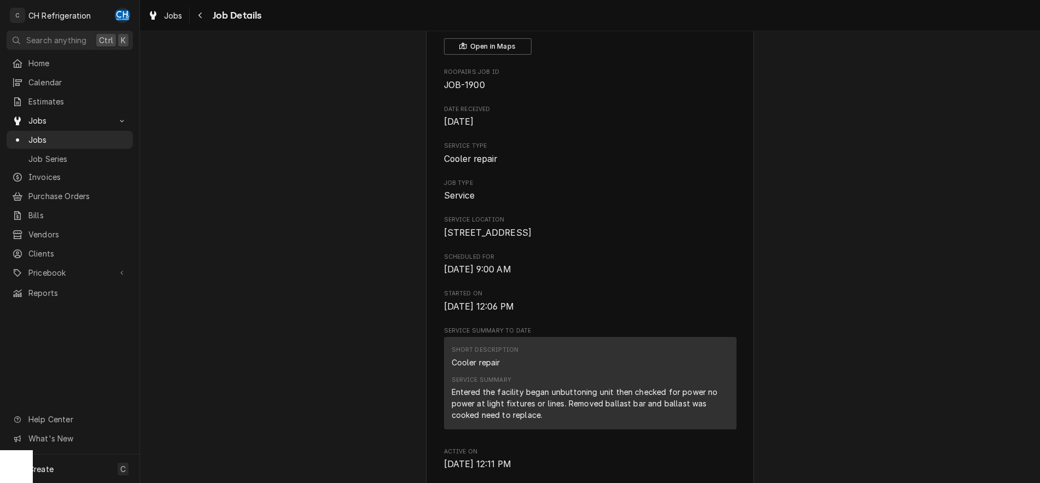
scroll to position [0, 0]
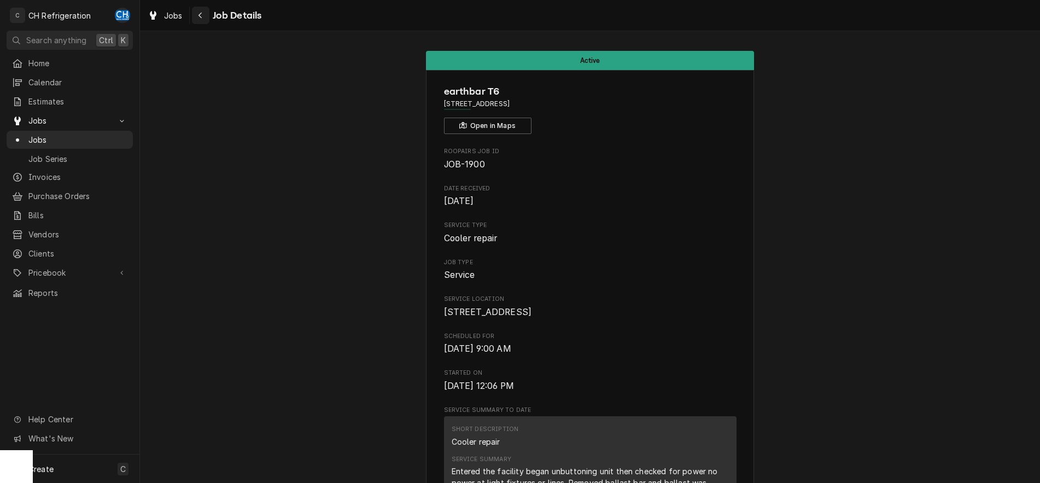
click at [206, 14] on button "Navigate back" at bounding box center [200, 15] width 17 height 17
